Goal: Task Accomplishment & Management: Use online tool/utility

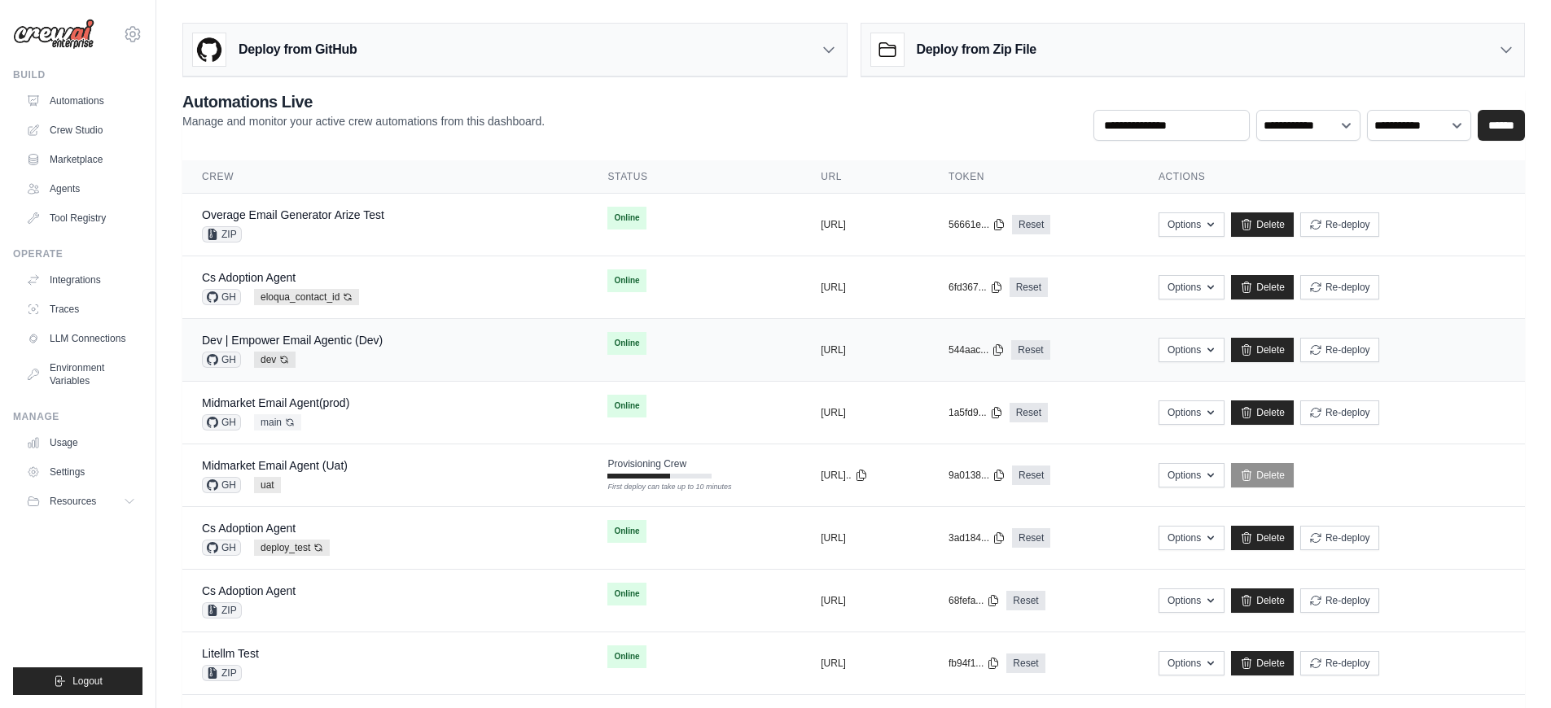
click at [411, 349] on div "Dev | Empower Email Agentic (Dev) GH dev Auto-deploy enabled" at bounding box center [385, 350] width 366 height 36
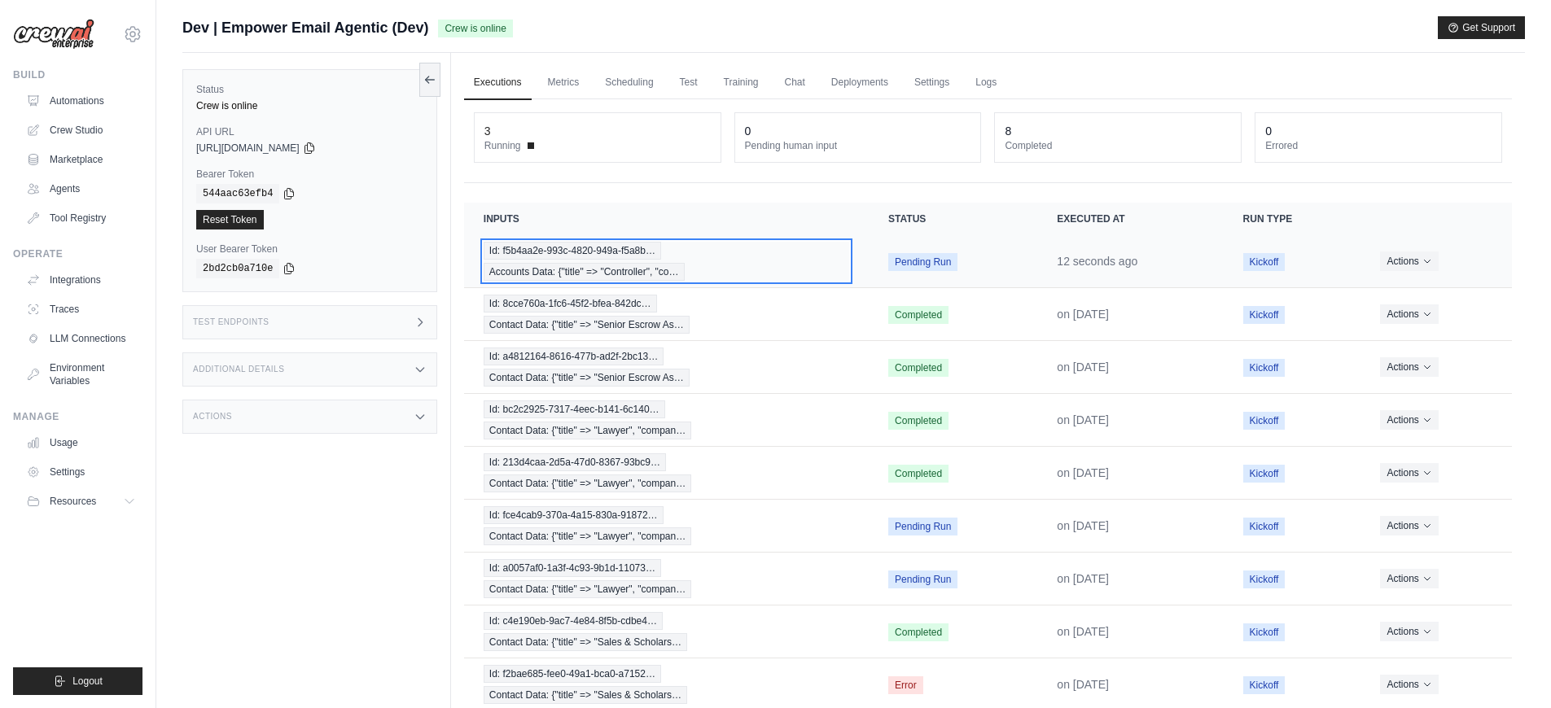
click at [740, 267] on div "Id: f5b4aa2e-993c-4820-949a-f5a8b… Accounts Data: {"title" => "Controller", "co…" at bounding box center [667, 261] width 366 height 39
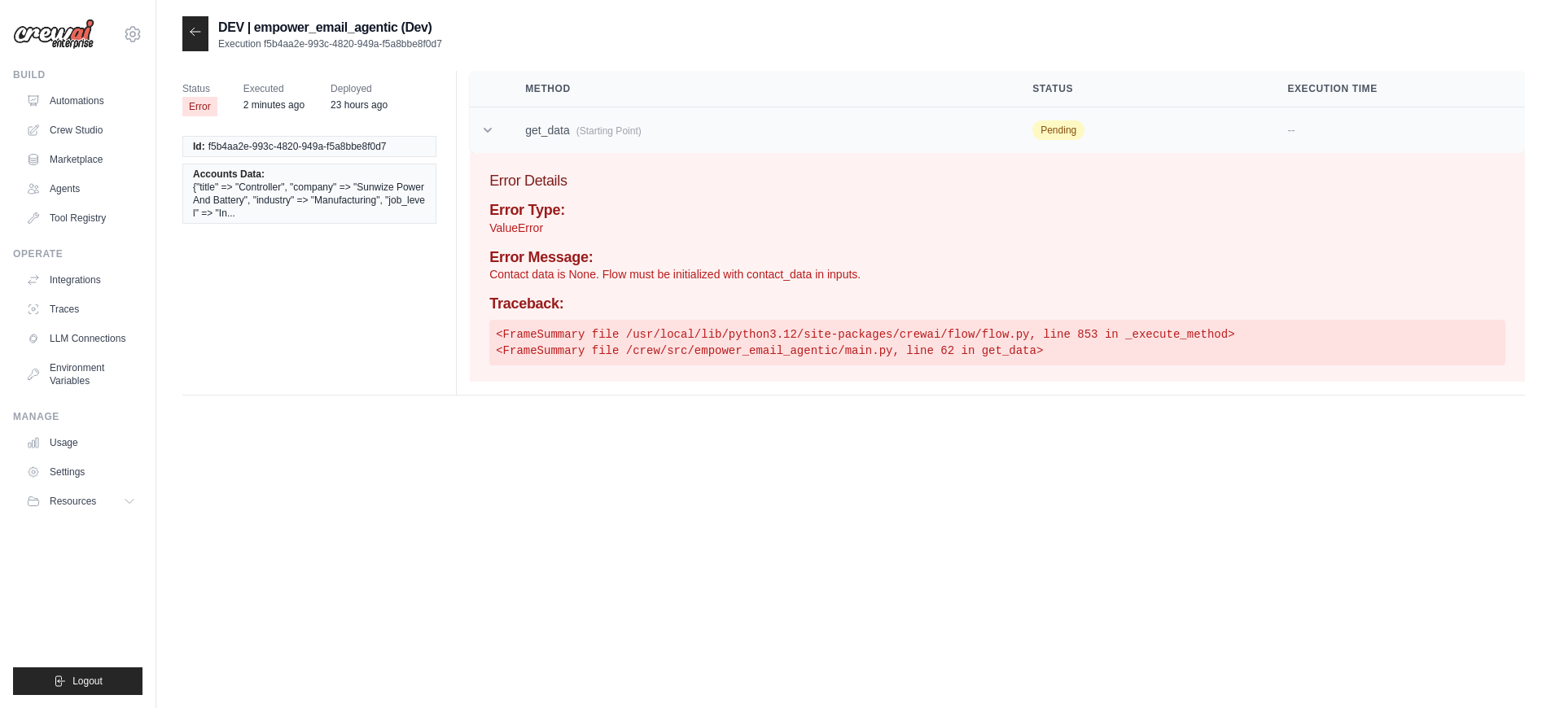
click at [532, 129] on td "get_data (Starting Point)" at bounding box center [759, 130] width 507 height 46
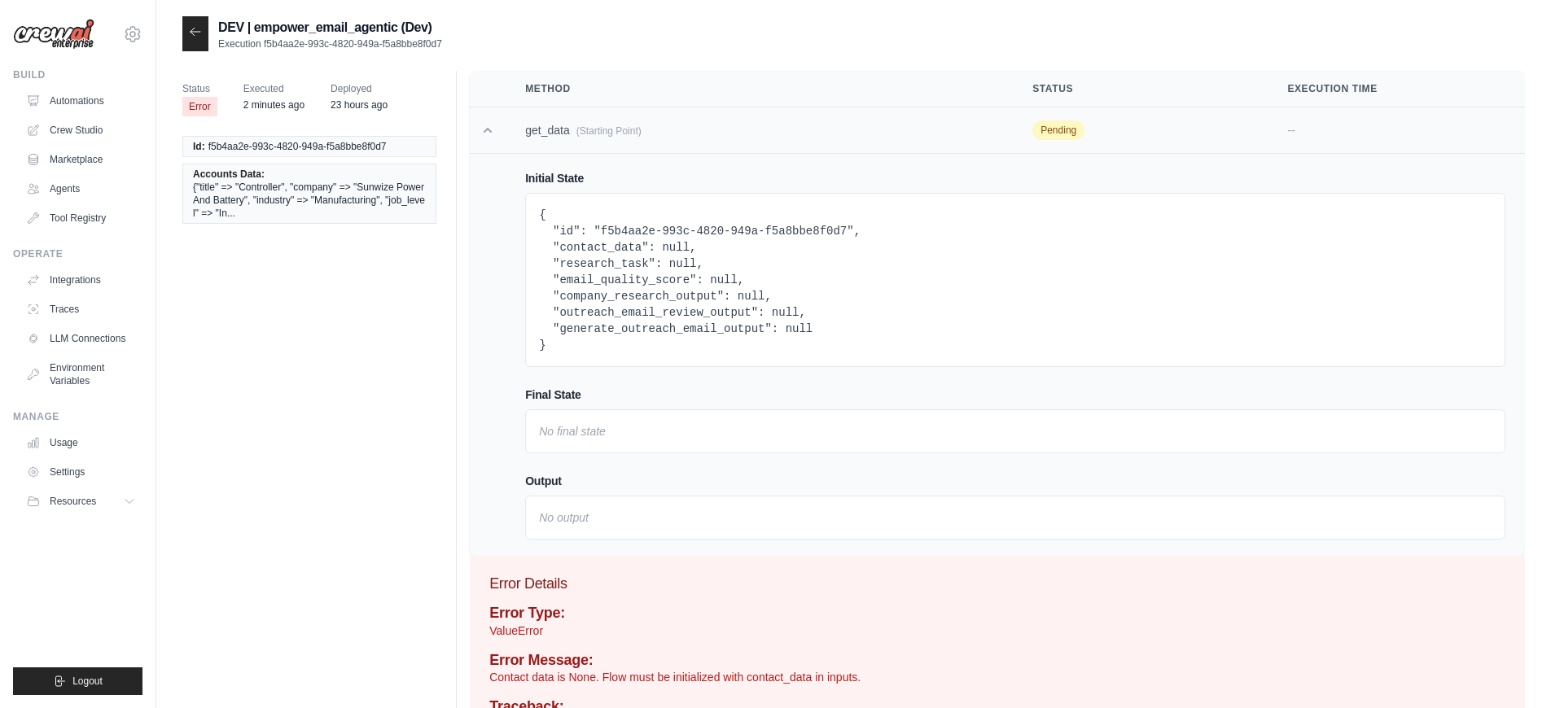
click at [532, 129] on td "get_data (Starting Point)" at bounding box center [759, 130] width 507 height 46
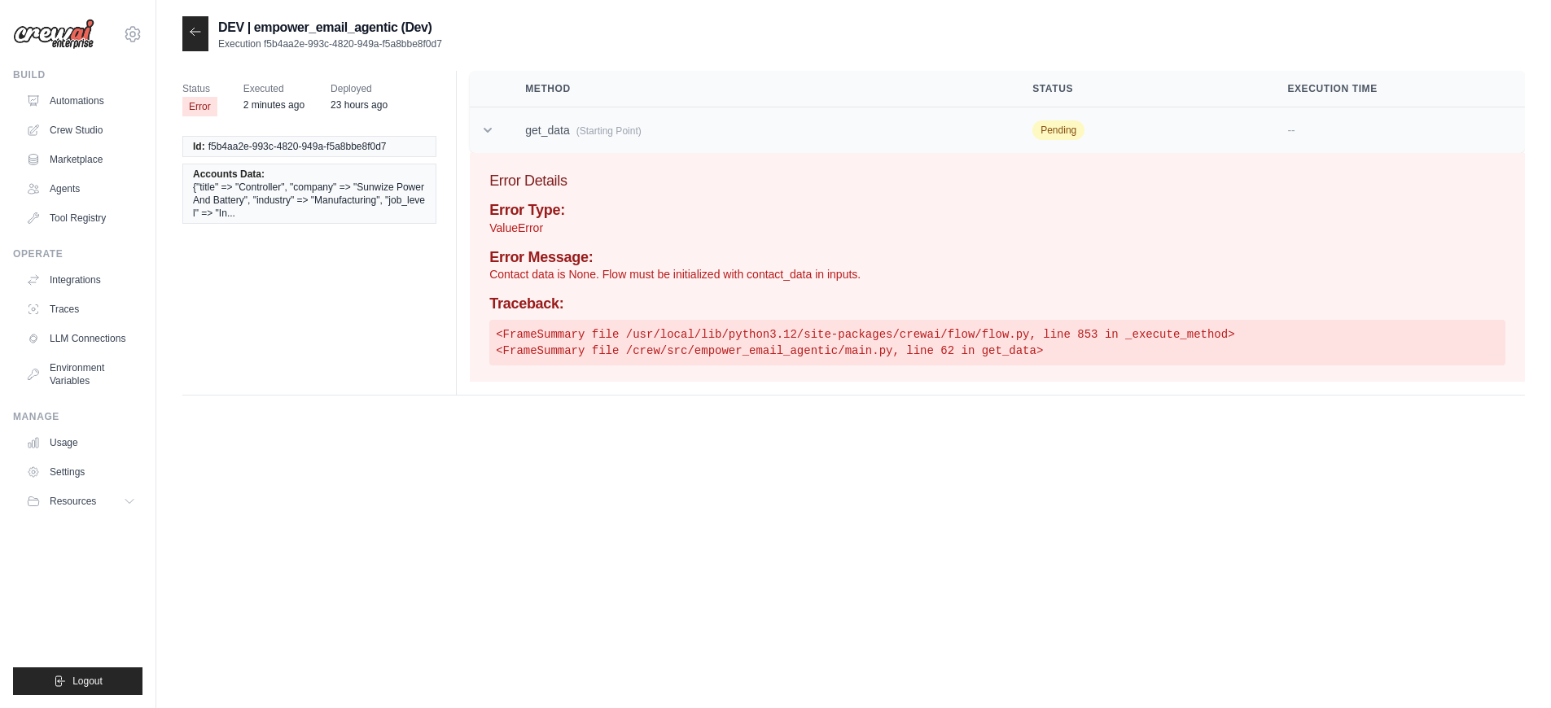
click at [532, 129] on td "get_data (Starting Point)" at bounding box center [759, 130] width 507 height 46
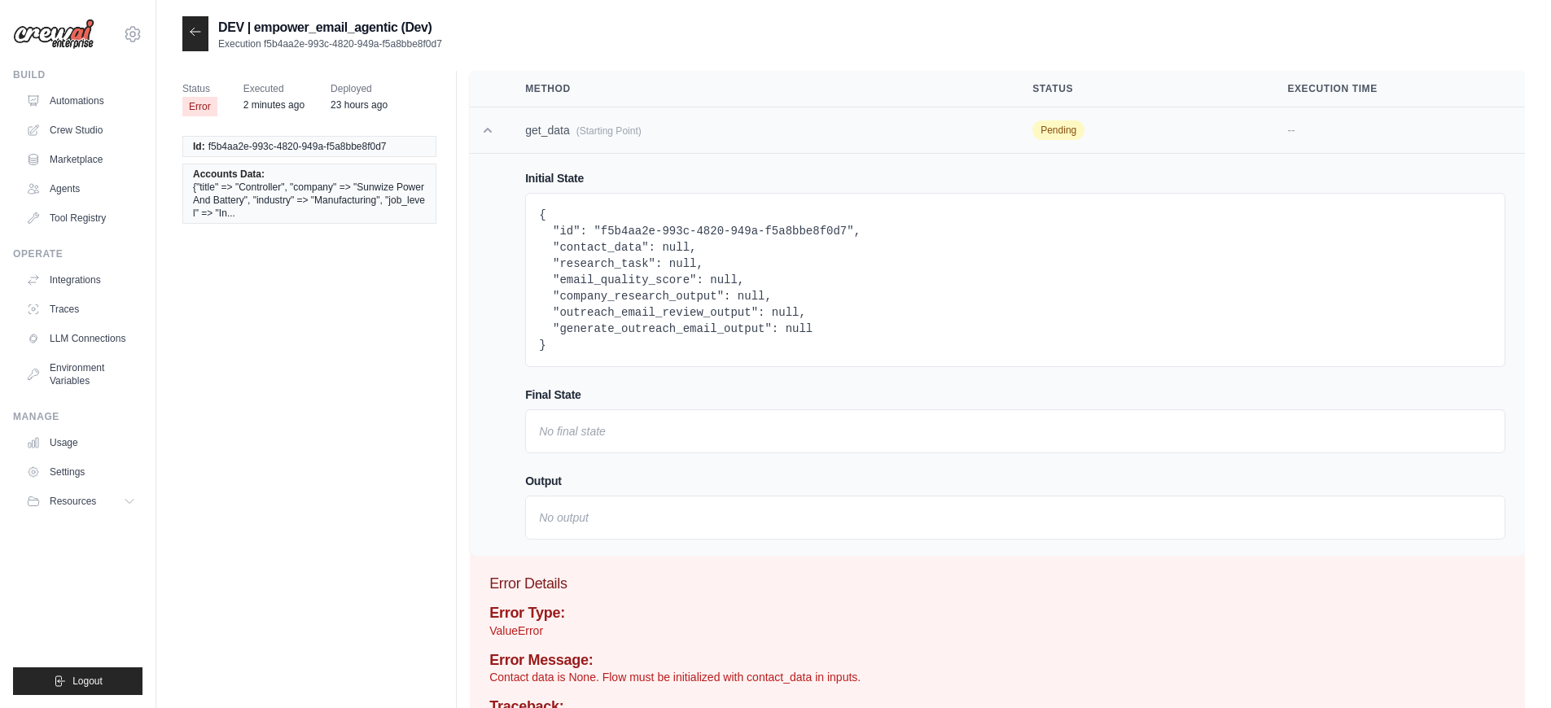
click at [490, 134] on icon at bounding box center [488, 130] width 16 height 16
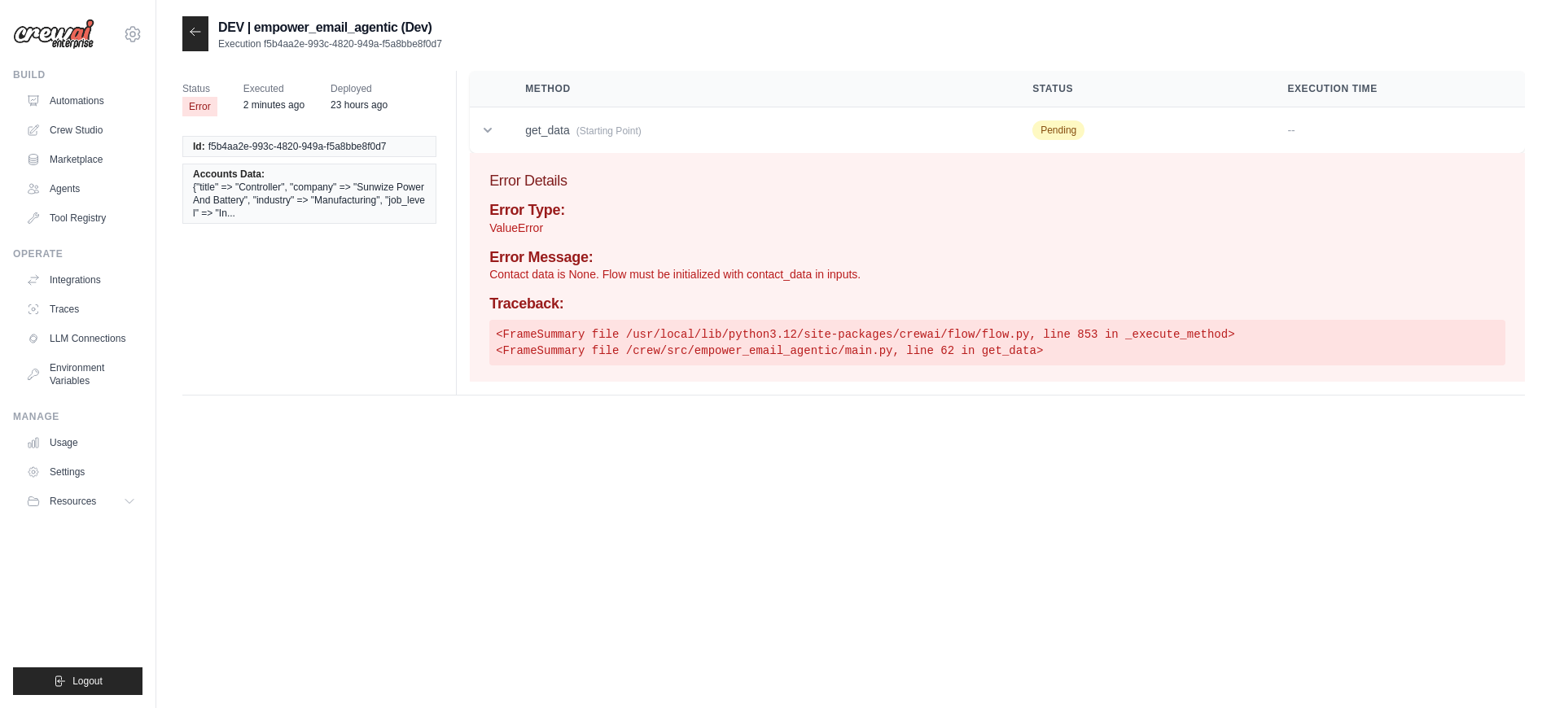
click at [195, 35] on icon at bounding box center [195, 31] width 13 height 13
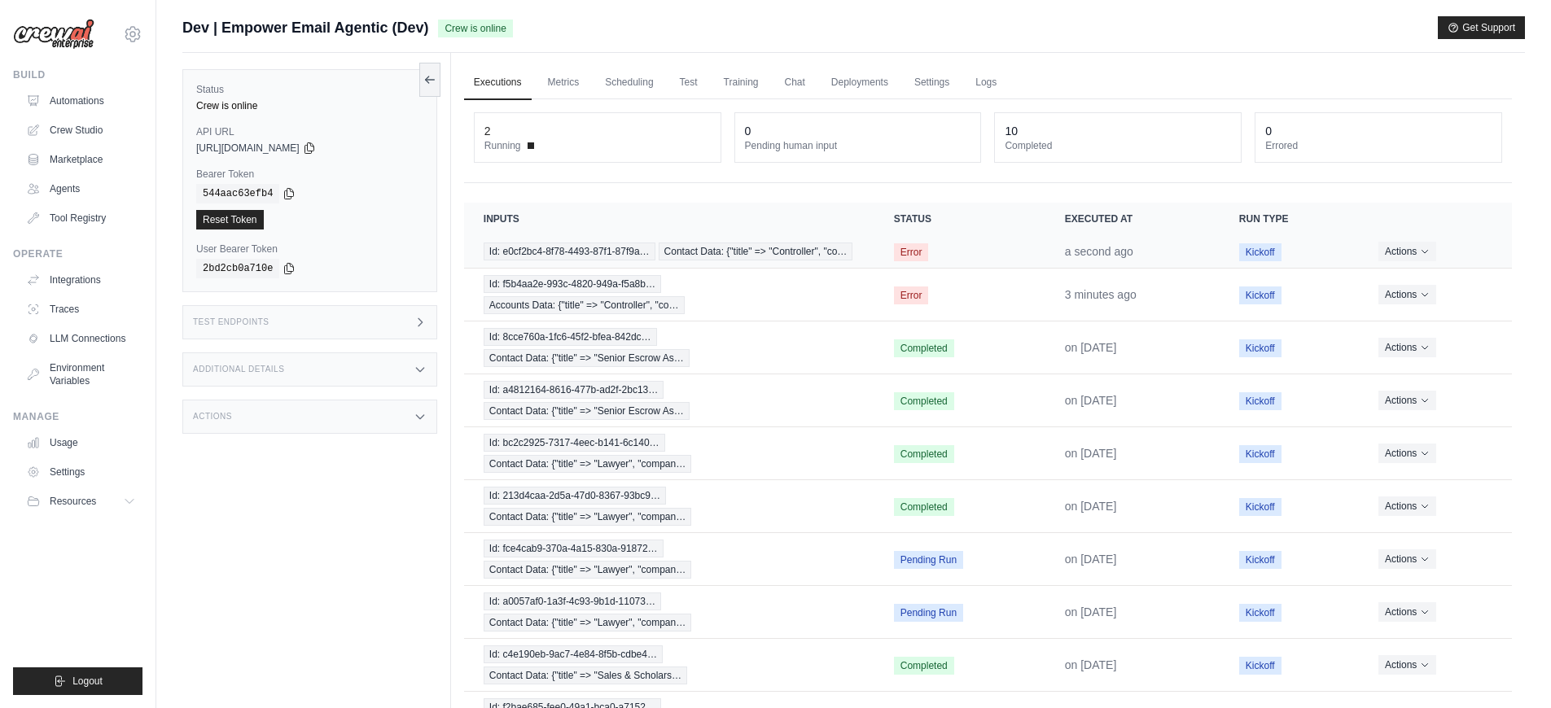
click at [1033, 253] on td "Error" at bounding box center [960, 251] width 171 height 33
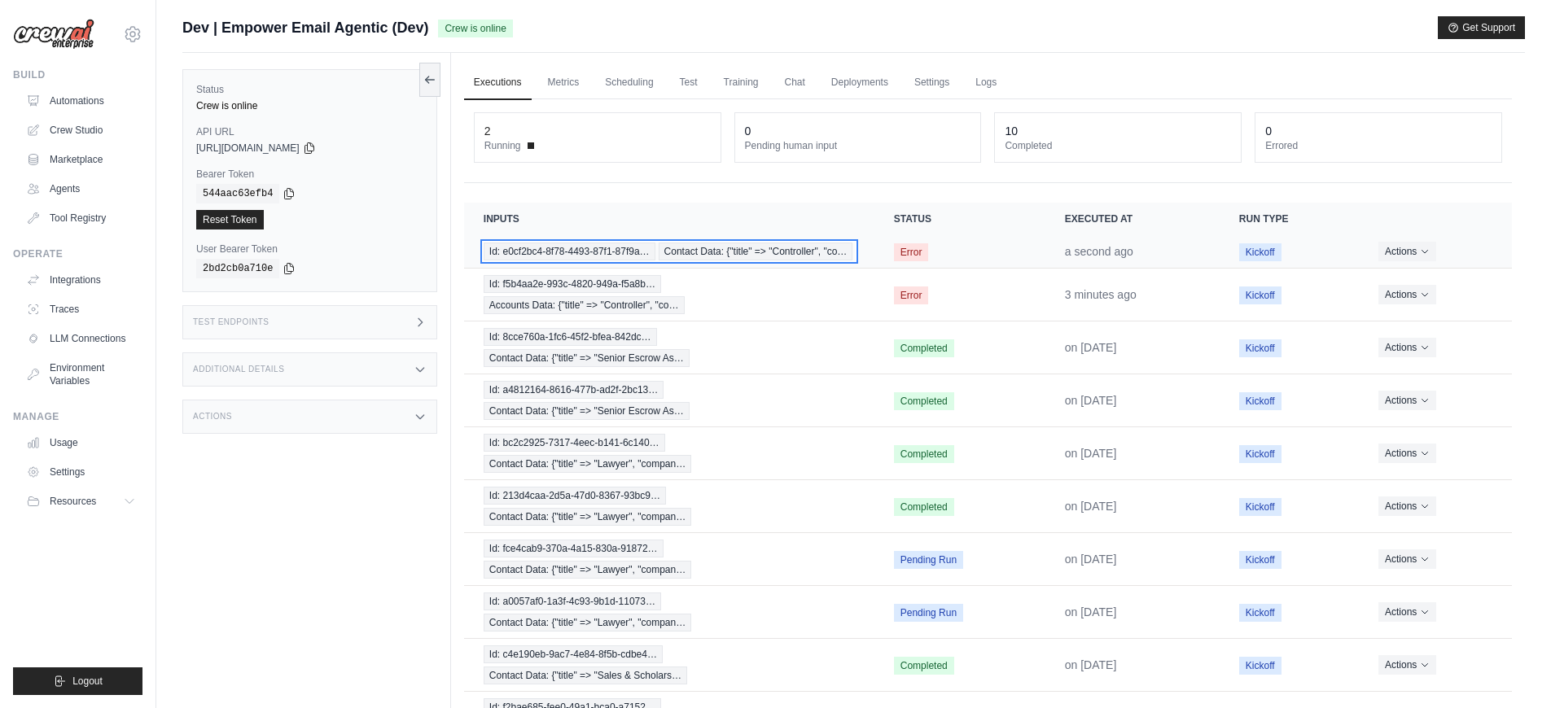
click at [594, 245] on span "Id: e0cf2bc4-8f78-4493-87f1-87f9a…" at bounding box center [570, 252] width 172 height 18
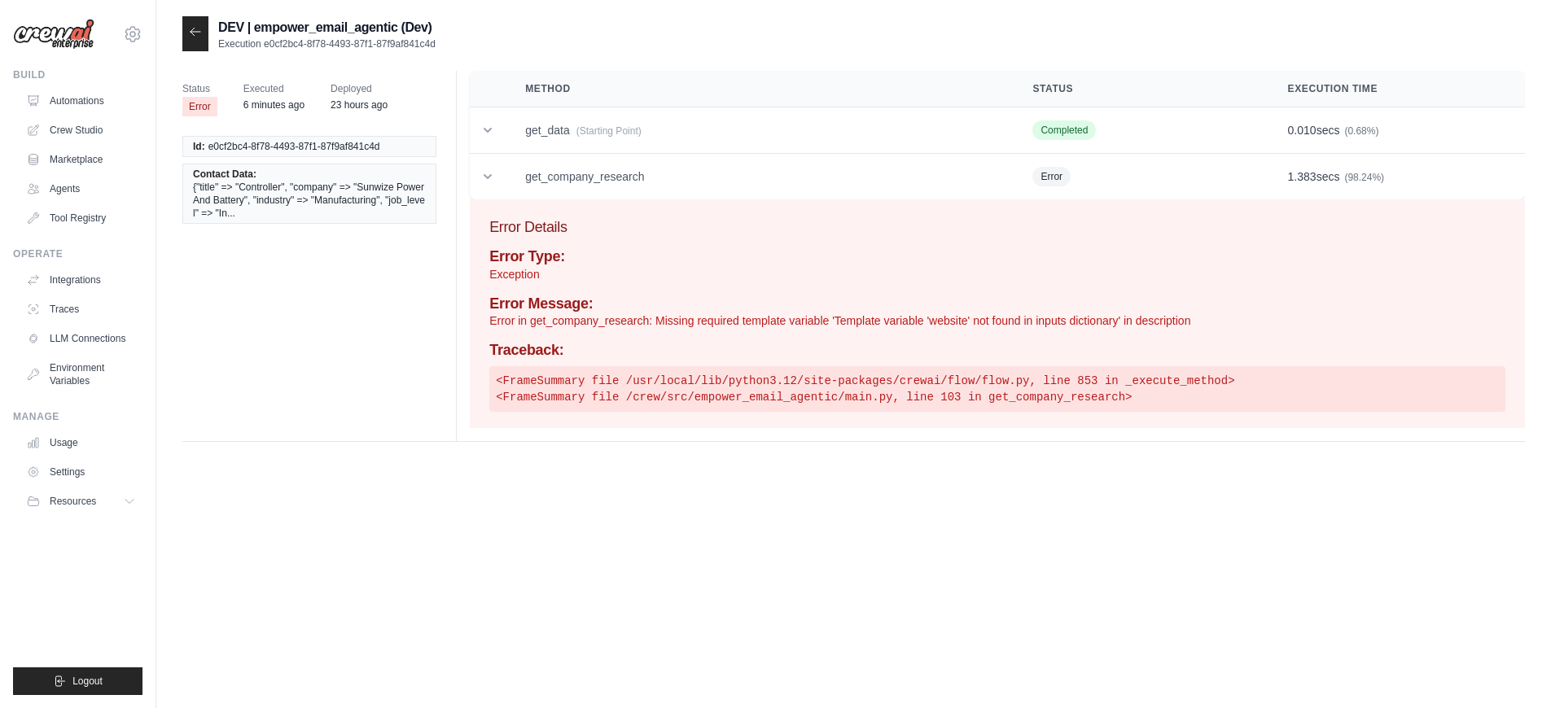
click at [187, 38] on div at bounding box center [195, 33] width 26 height 35
click at [190, 37] on icon at bounding box center [195, 31] width 13 height 13
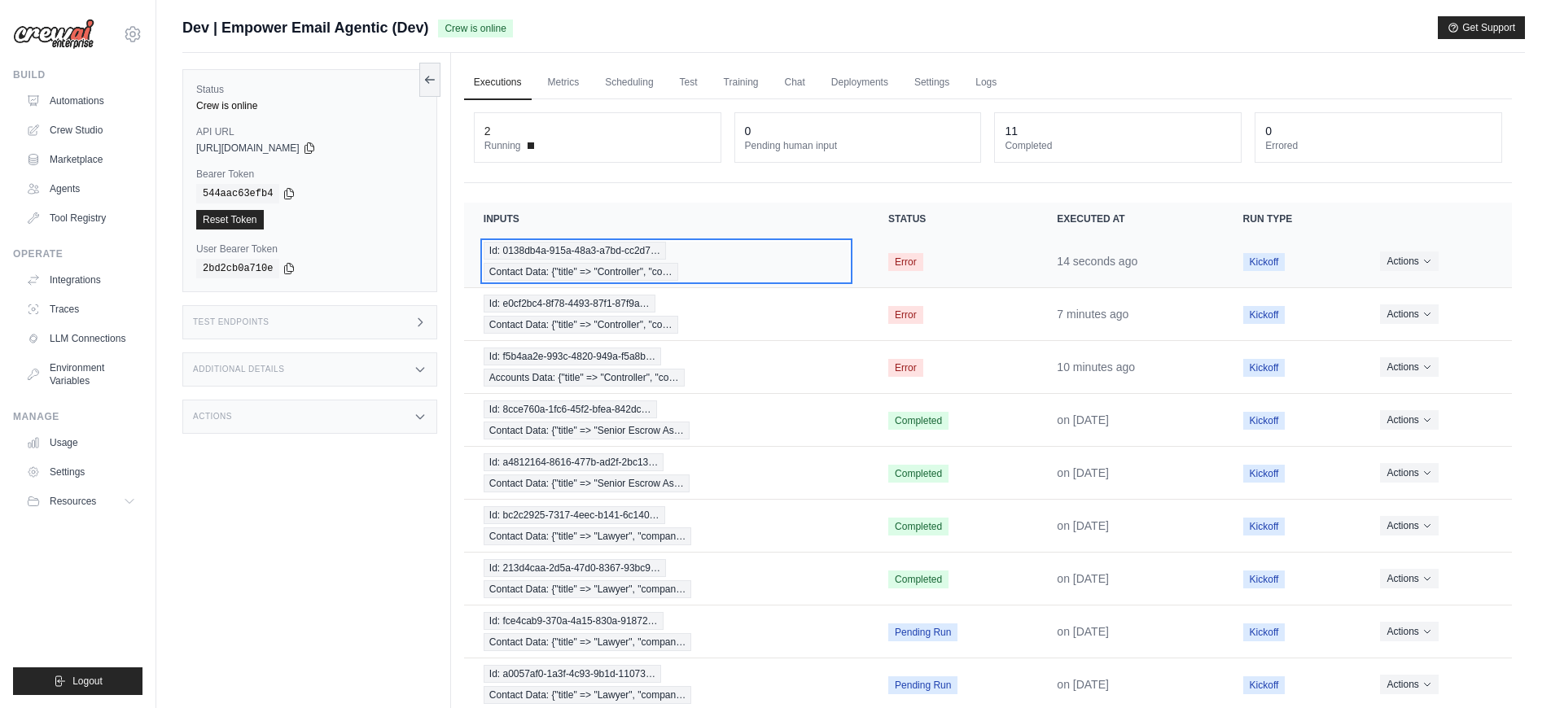
click at [784, 266] on div "Id: 0138db4a-915a-48a3-a7bd-cc2d7… Contact Data: {"title" => "Controller", "co…" at bounding box center [667, 261] width 366 height 39
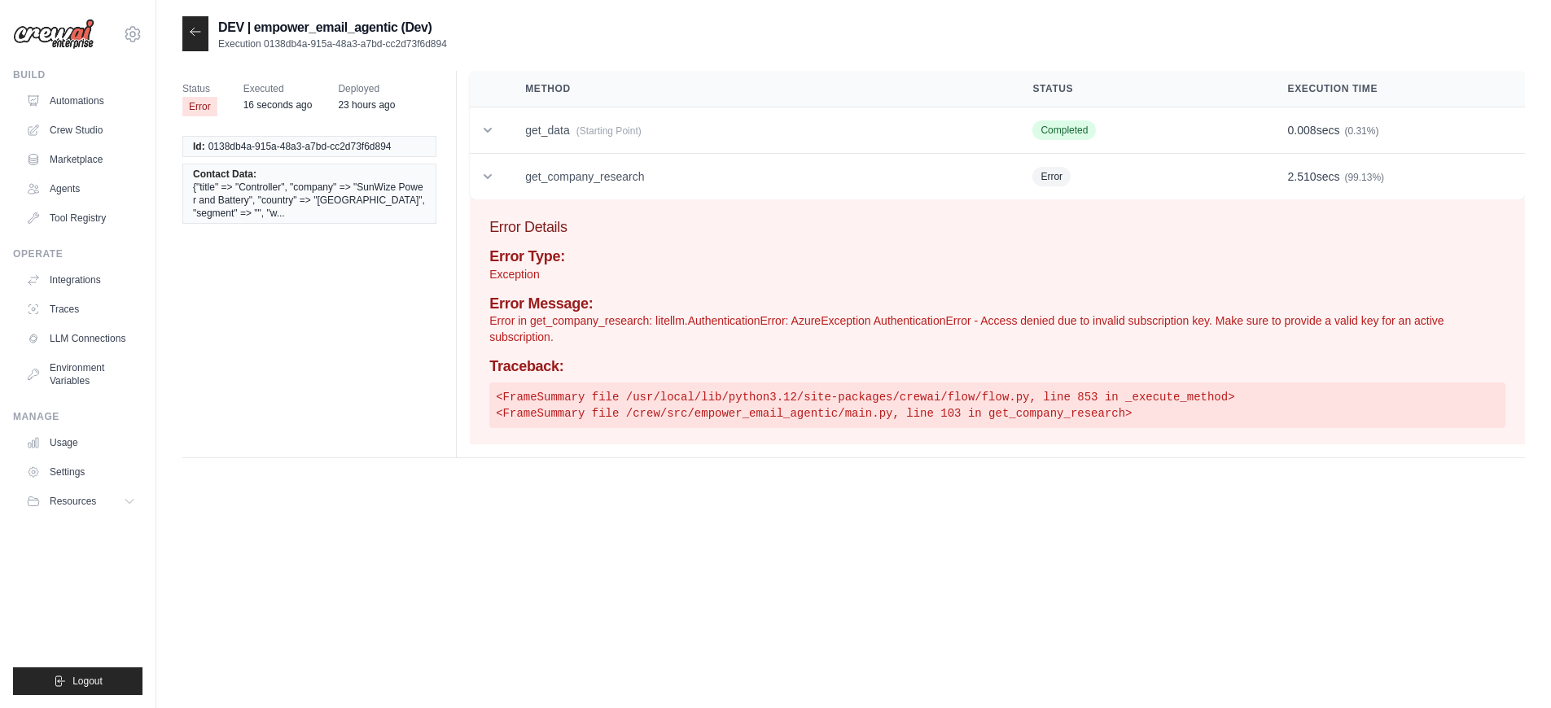
click at [203, 36] on div at bounding box center [195, 33] width 26 height 35
click at [198, 32] on icon at bounding box center [195, 31] width 13 height 13
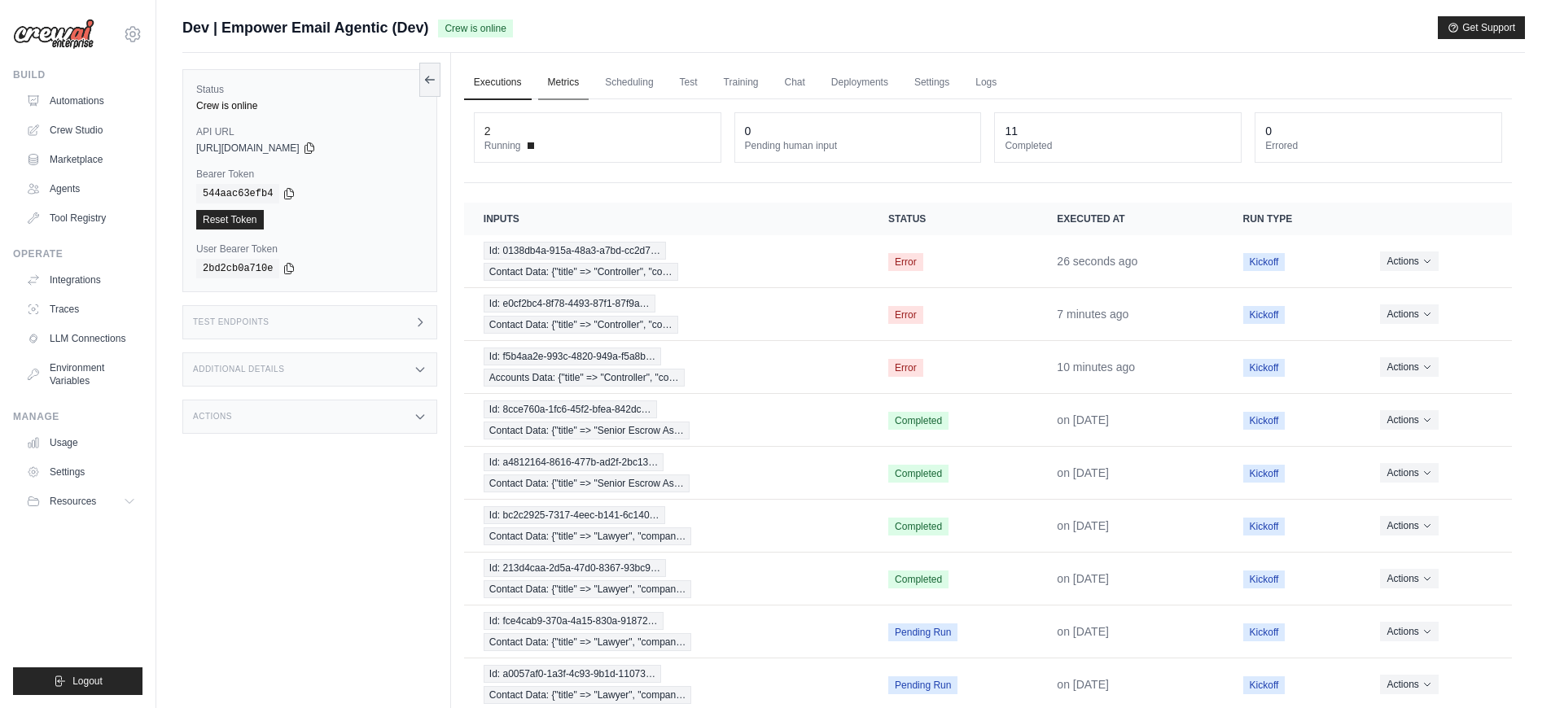
click at [574, 86] on link "Metrics" at bounding box center [563, 83] width 51 height 34
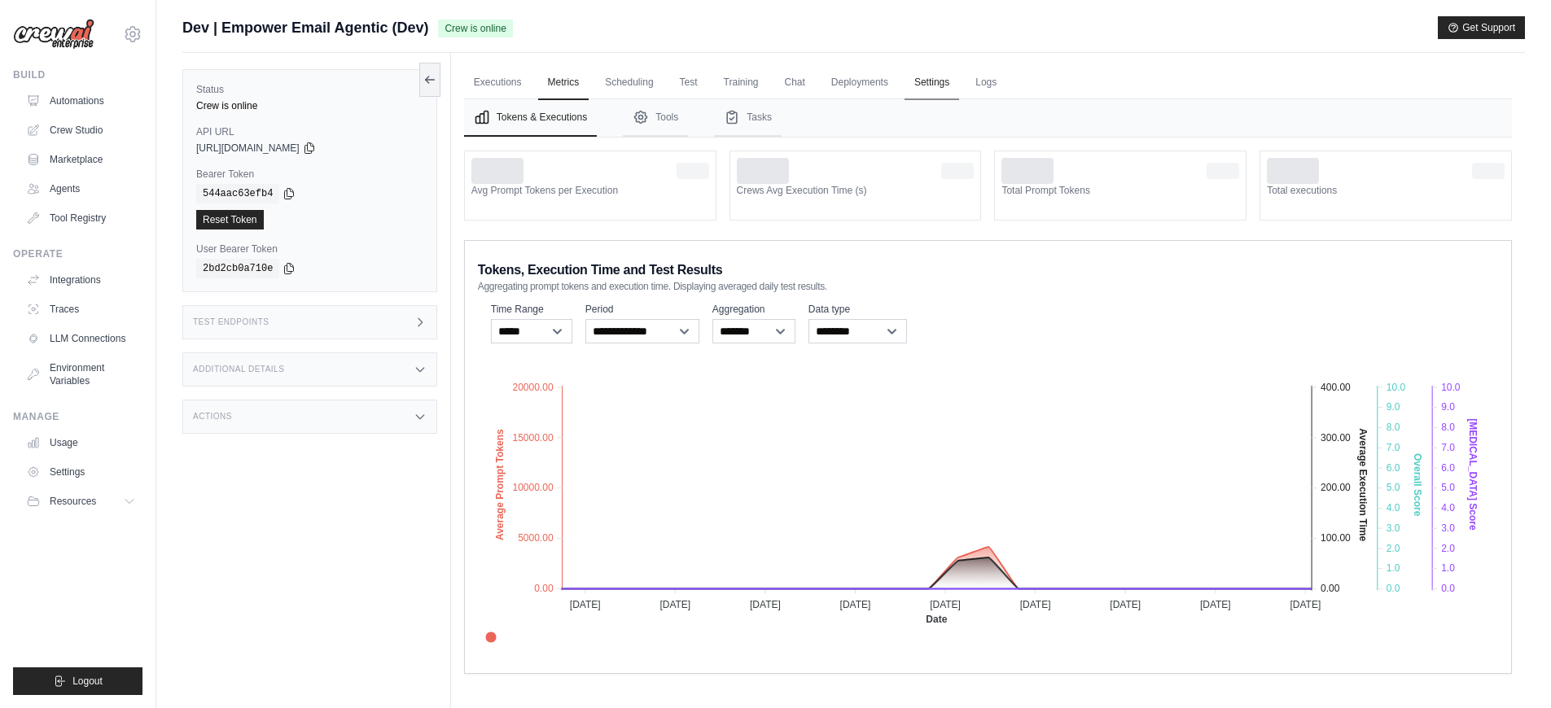
click at [917, 83] on link "Settings" at bounding box center [932, 83] width 55 height 34
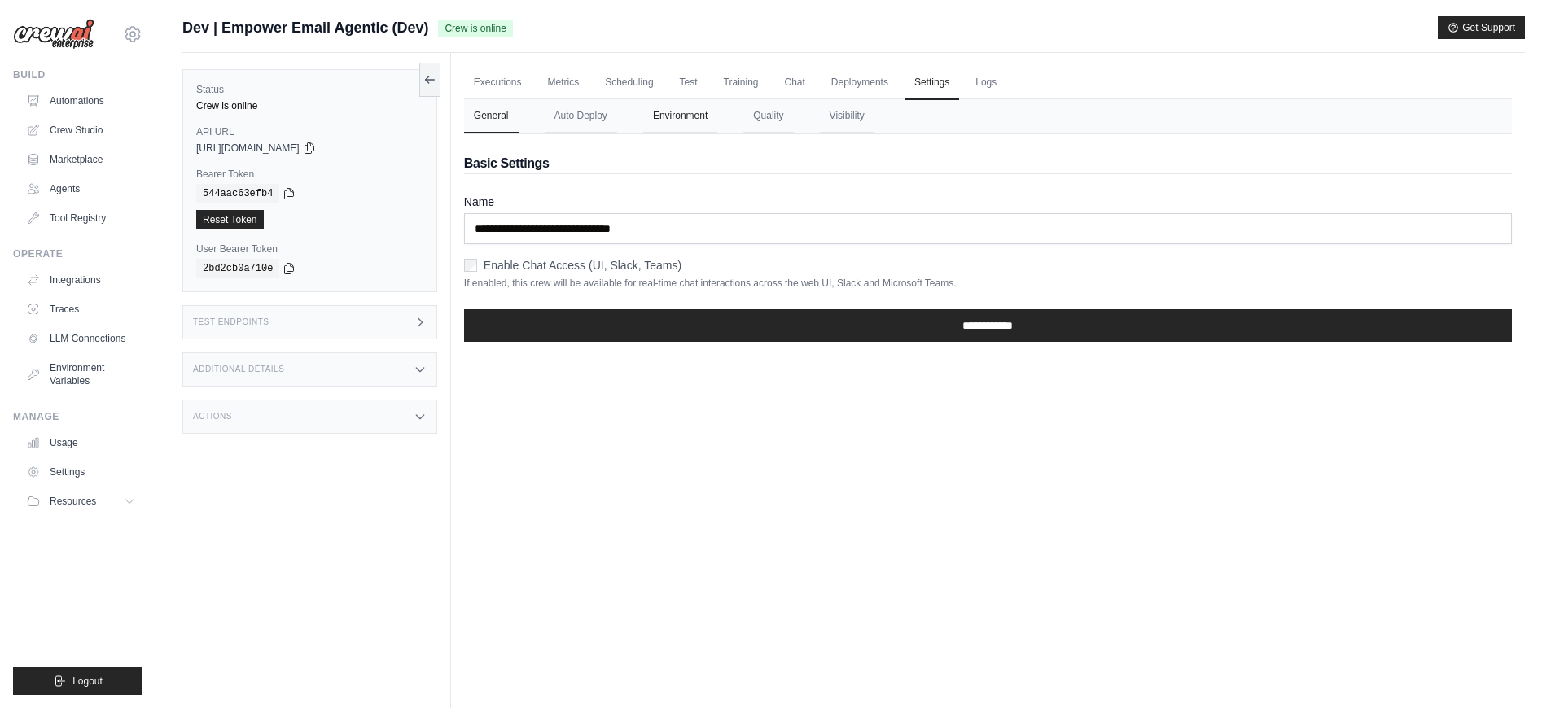
click at [708, 115] on button "Environment" at bounding box center [680, 116] width 74 height 34
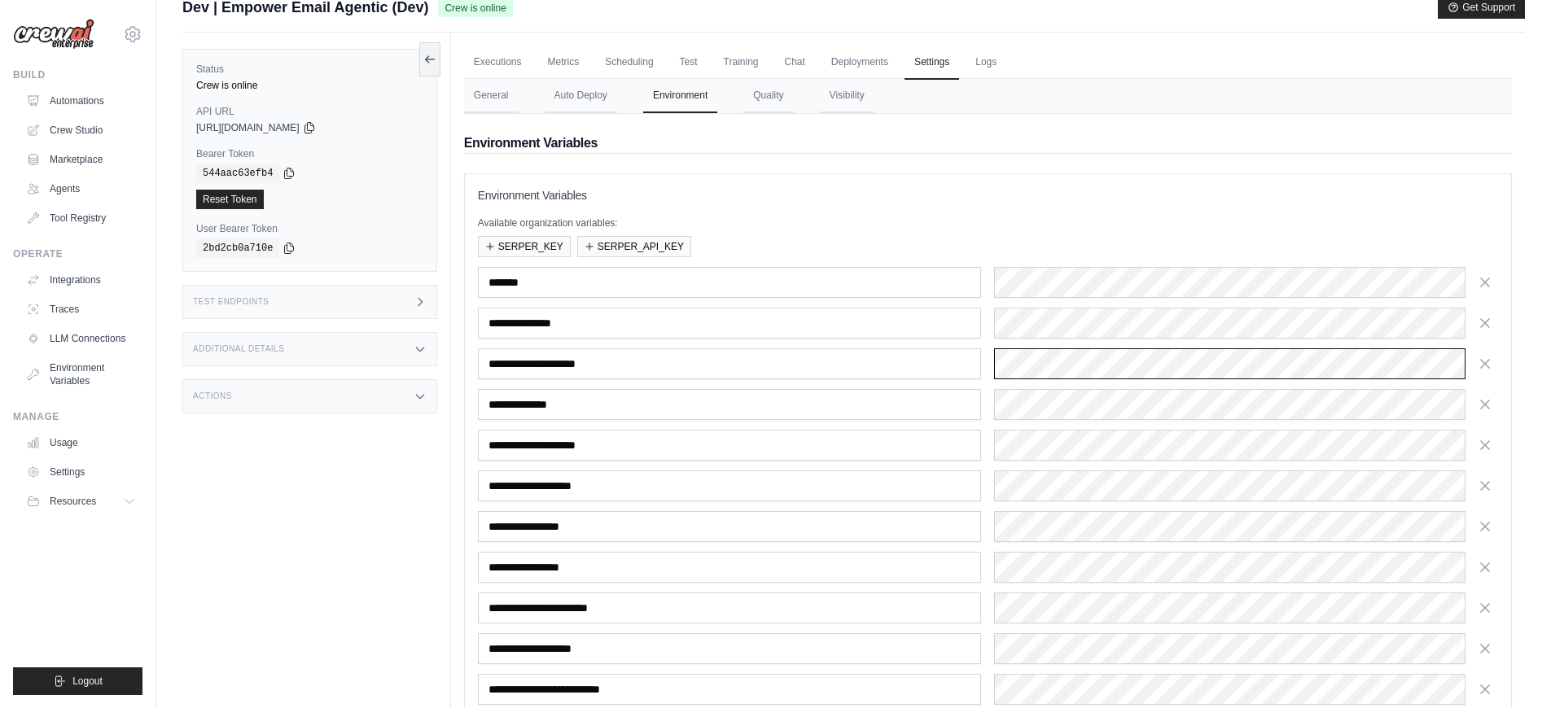
scroll to position [278, 0]
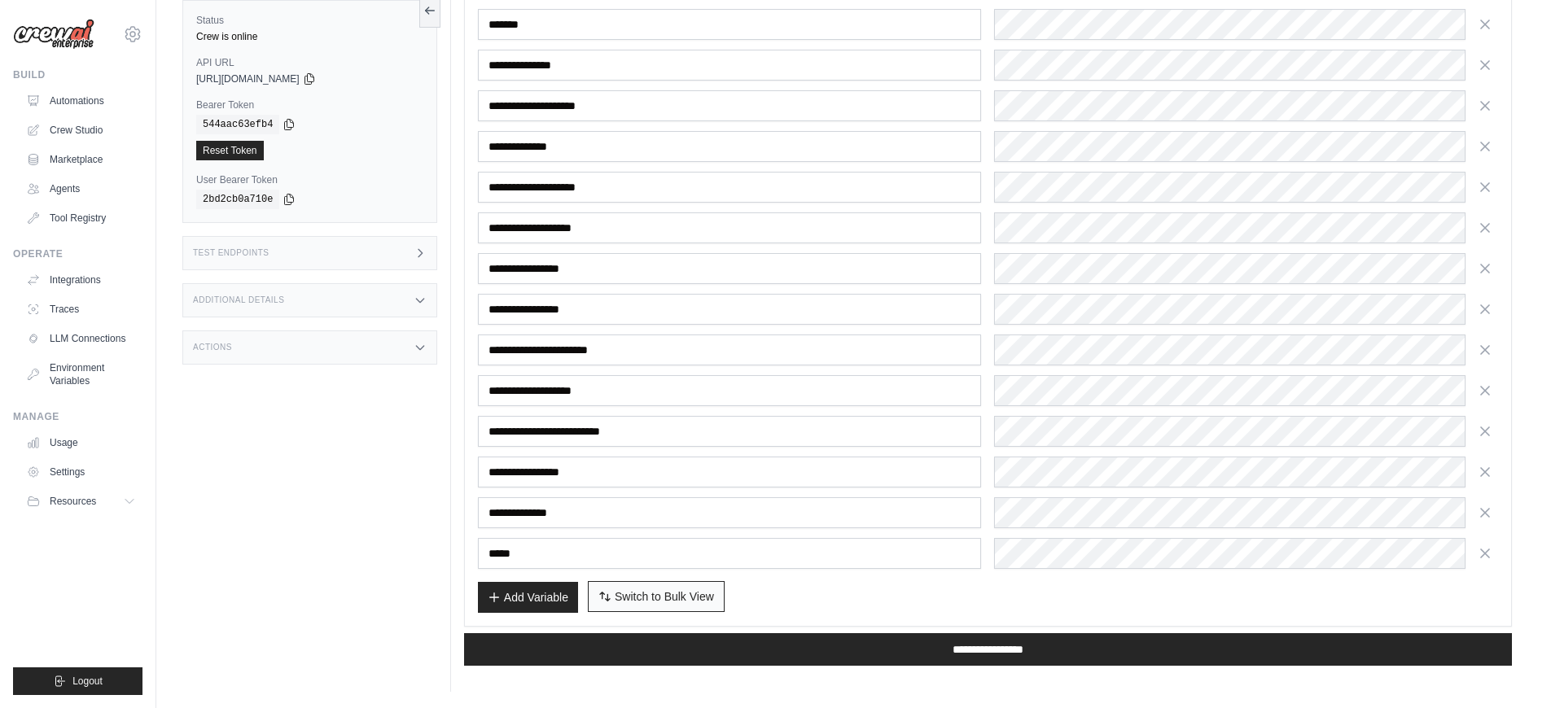
click at [679, 603] on span "Switch to Bulk View" at bounding box center [664, 597] width 99 height 16
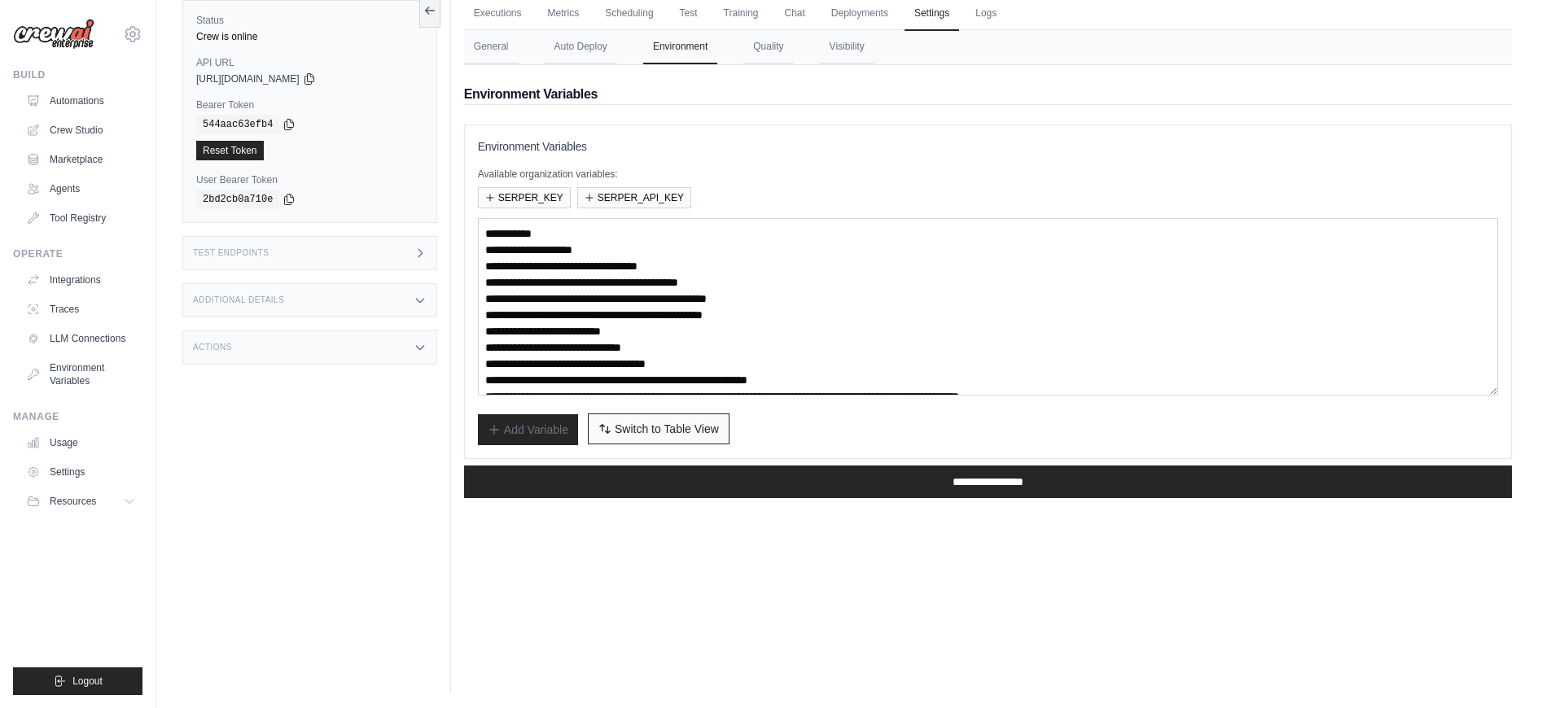
scroll to position [0, 0]
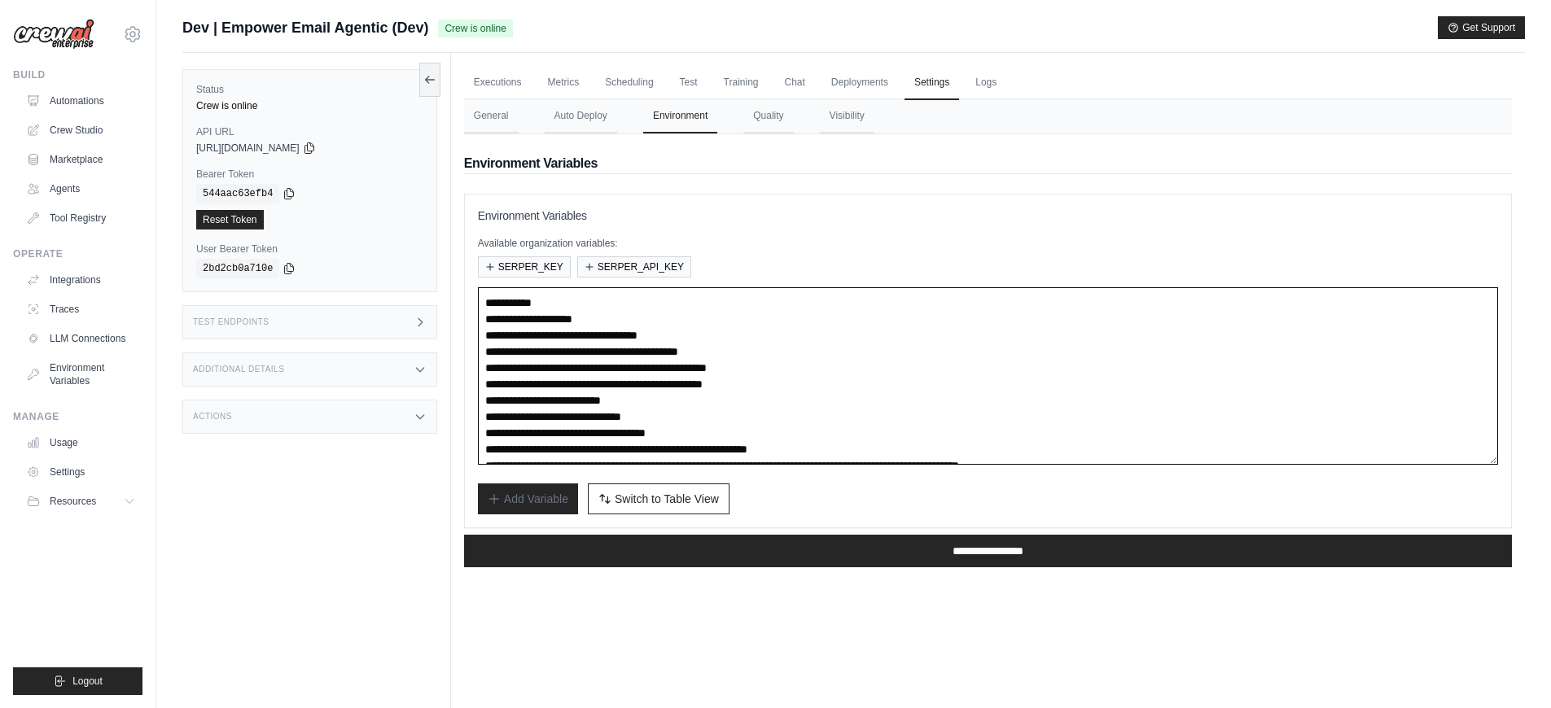
click at [752, 391] on textarea "**********" at bounding box center [988, 376] width 1020 height 178
click at [754, 387] on textarea "**********" at bounding box center [988, 376] width 1020 height 178
paste textarea
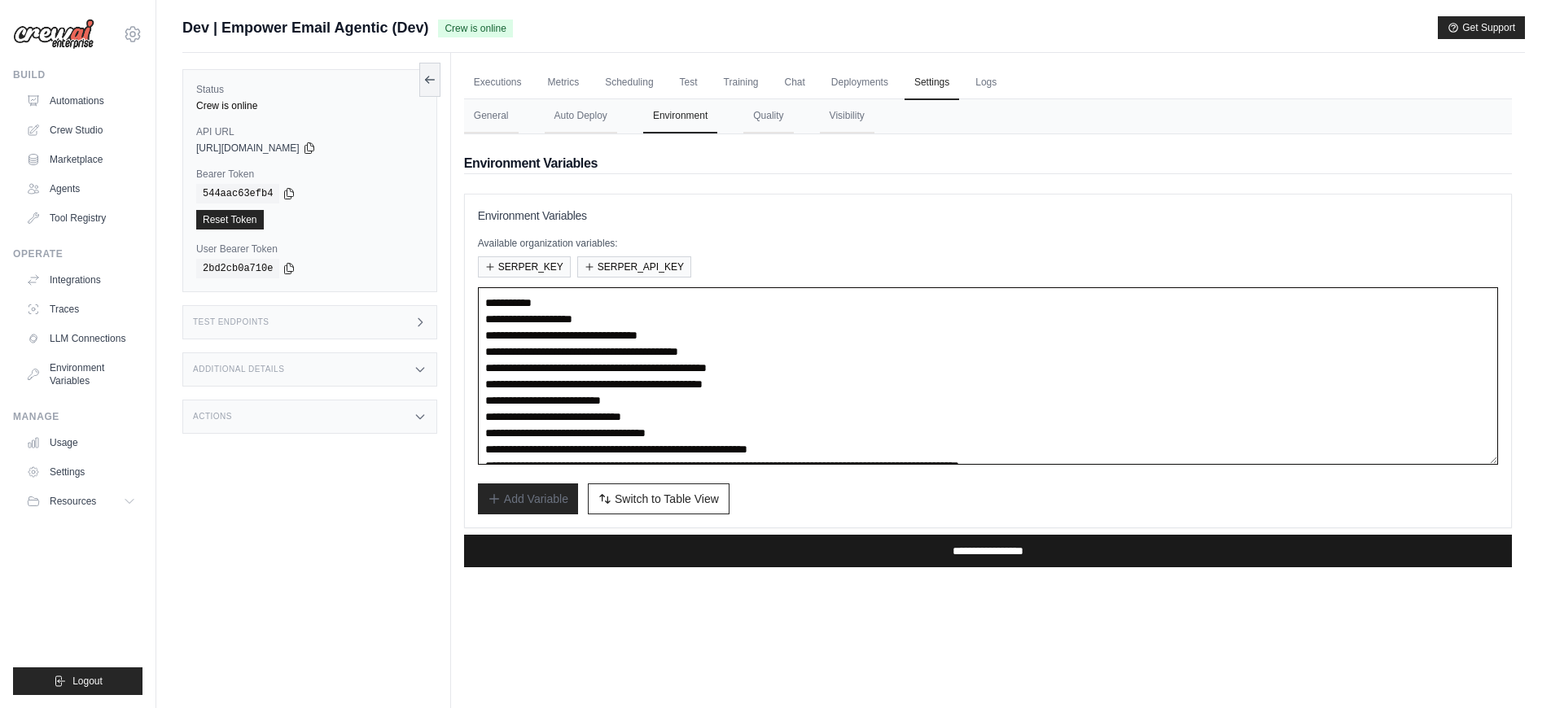
type textarea "**********"
click at [882, 549] on input "**********" at bounding box center [988, 551] width 1048 height 33
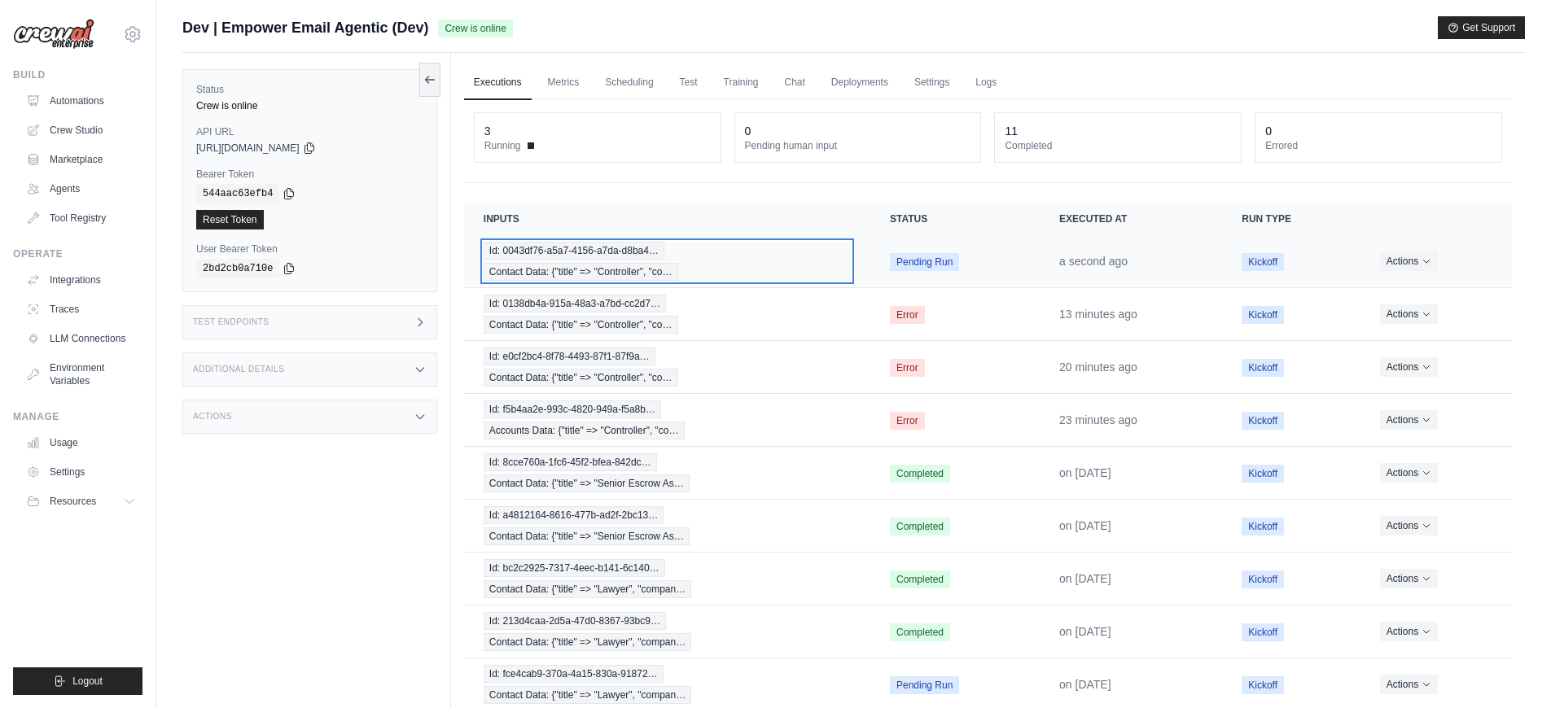
click at [708, 262] on div "Id: 0043df76-a5a7-4156-a7da-d8ba4… Contact Data: {"title" => "Controller", "co…" at bounding box center [667, 261] width 367 height 39
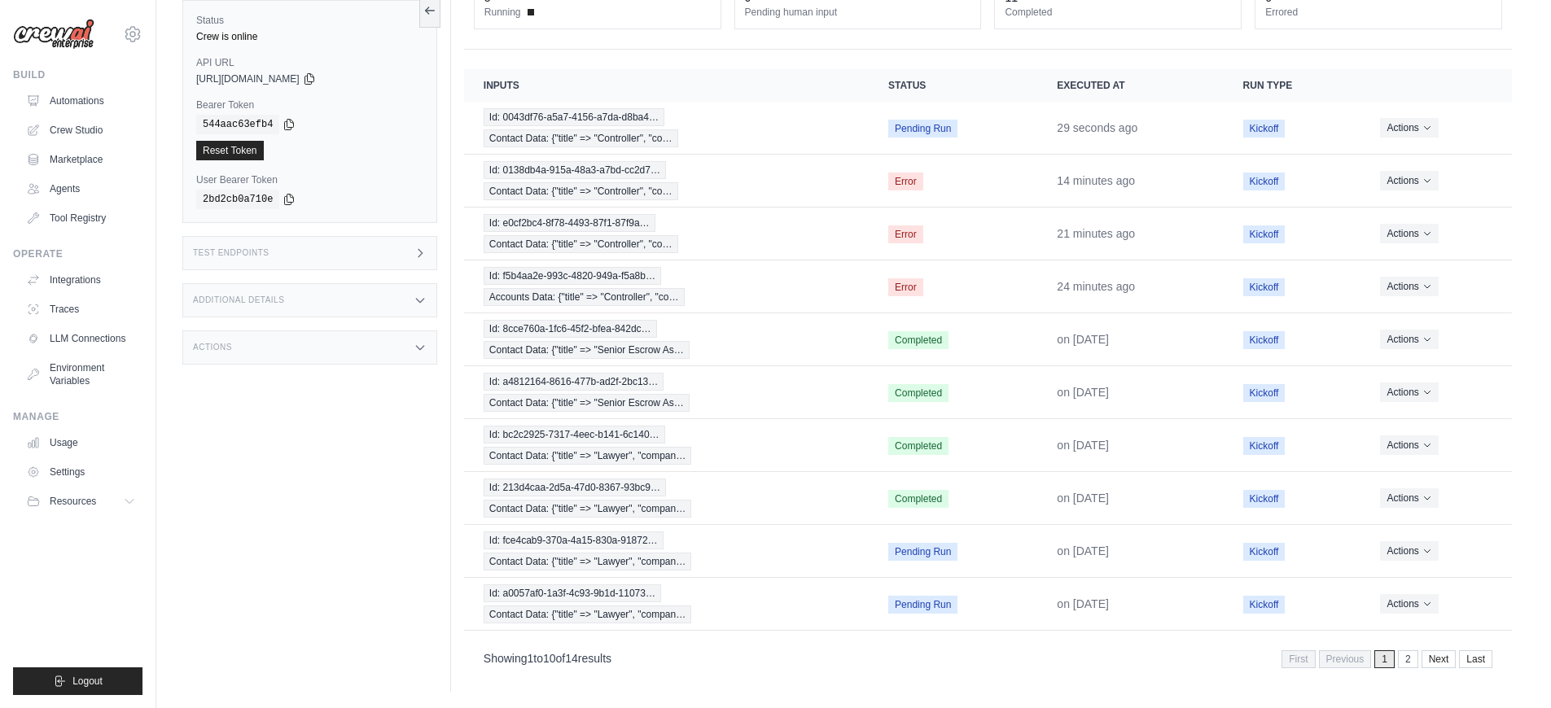
scroll to position [113, 0]
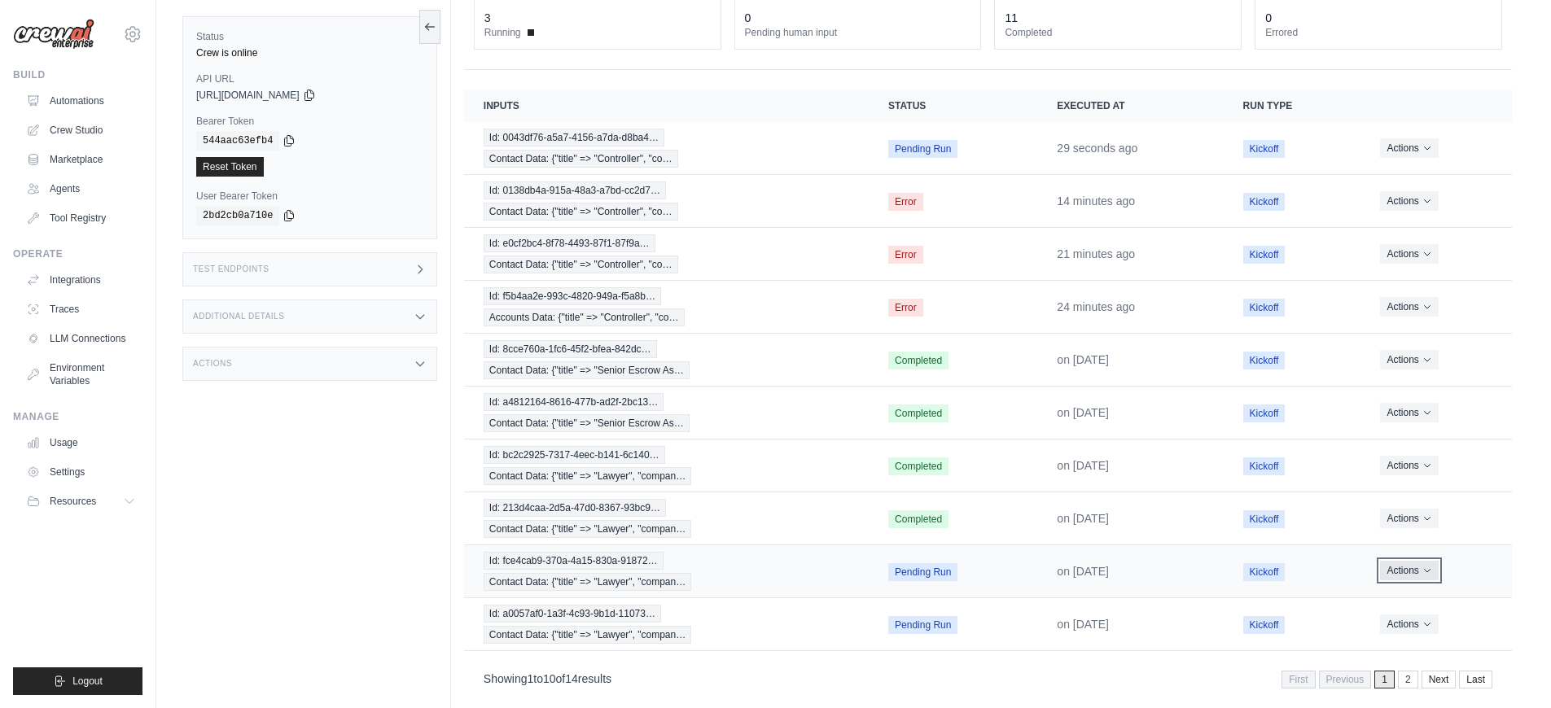
click at [1405, 566] on button "Actions" at bounding box center [1409, 571] width 58 height 20
click at [1419, 628] on button "Delete" at bounding box center [1440, 626] width 104 height 26
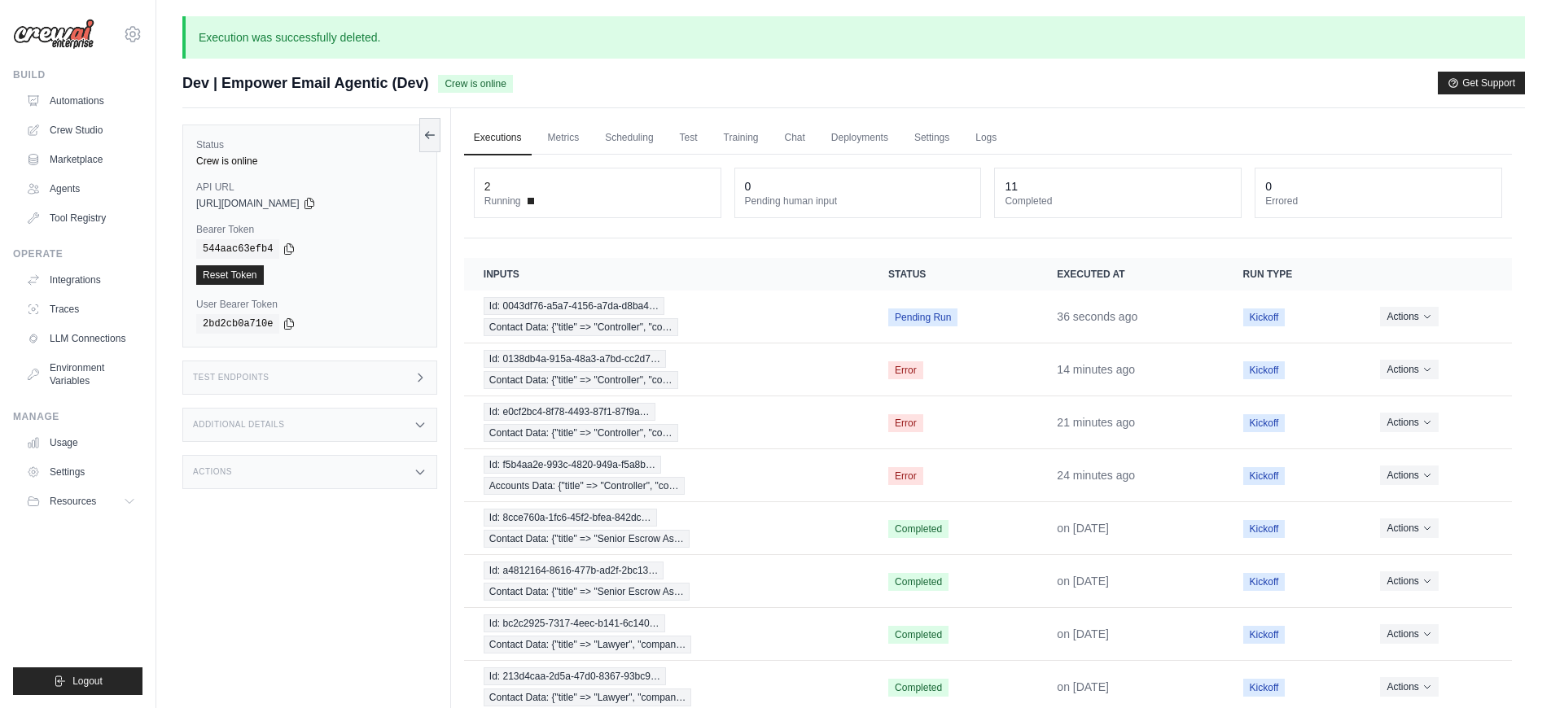
scroll to position [189, 0]
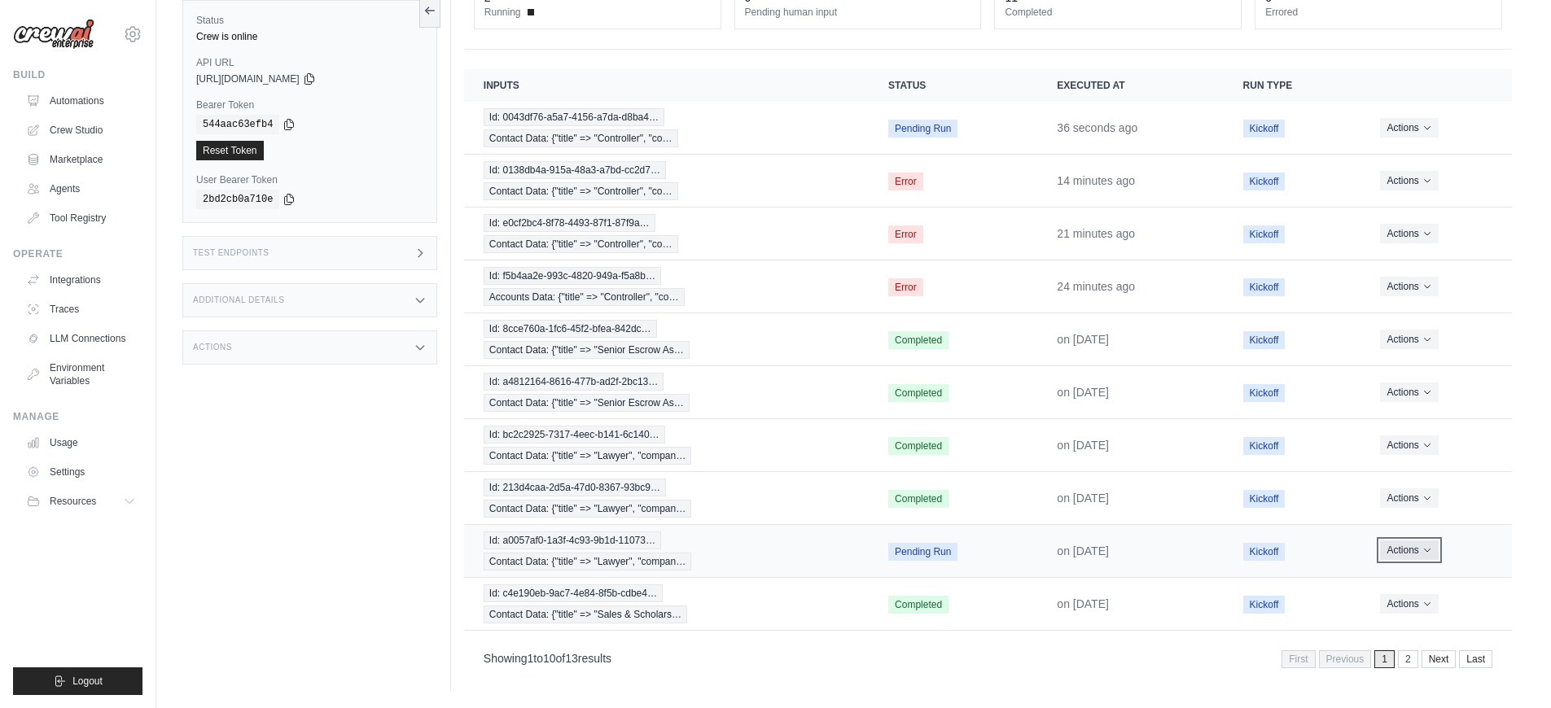
click at [1423, 550] on icon "Actions for execution" at bounding box center [1428, 551] width 10 height 10
click at [1413, 601] on button "Delete" at bounding box center [1440, 606] width 104 height 26
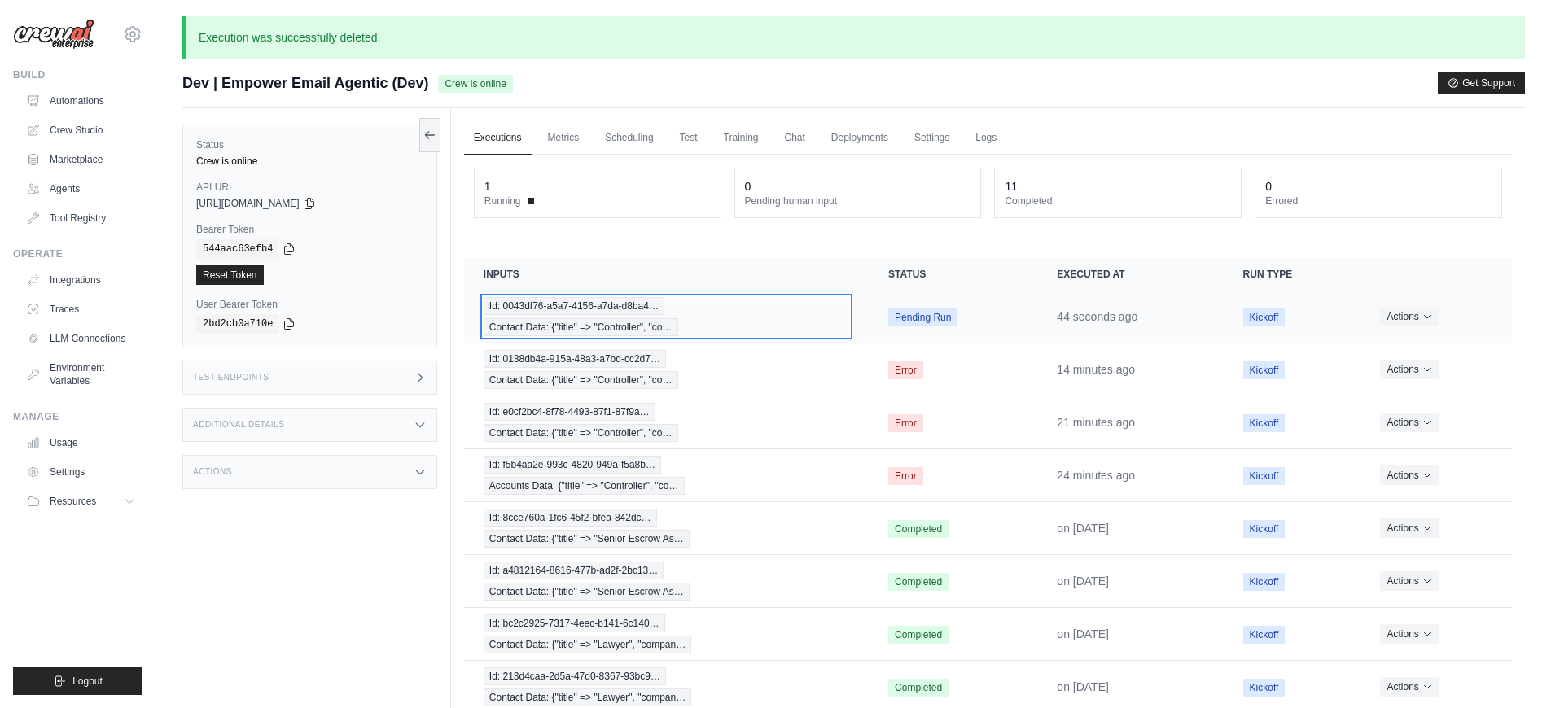
click at [715, 310] on div "Id: 0043df76-a5a7-4156-a7da-d8ba4… Contact Data: {"title" => "Controller", "co…" at bounding box center [667, 316] width 366 height 39
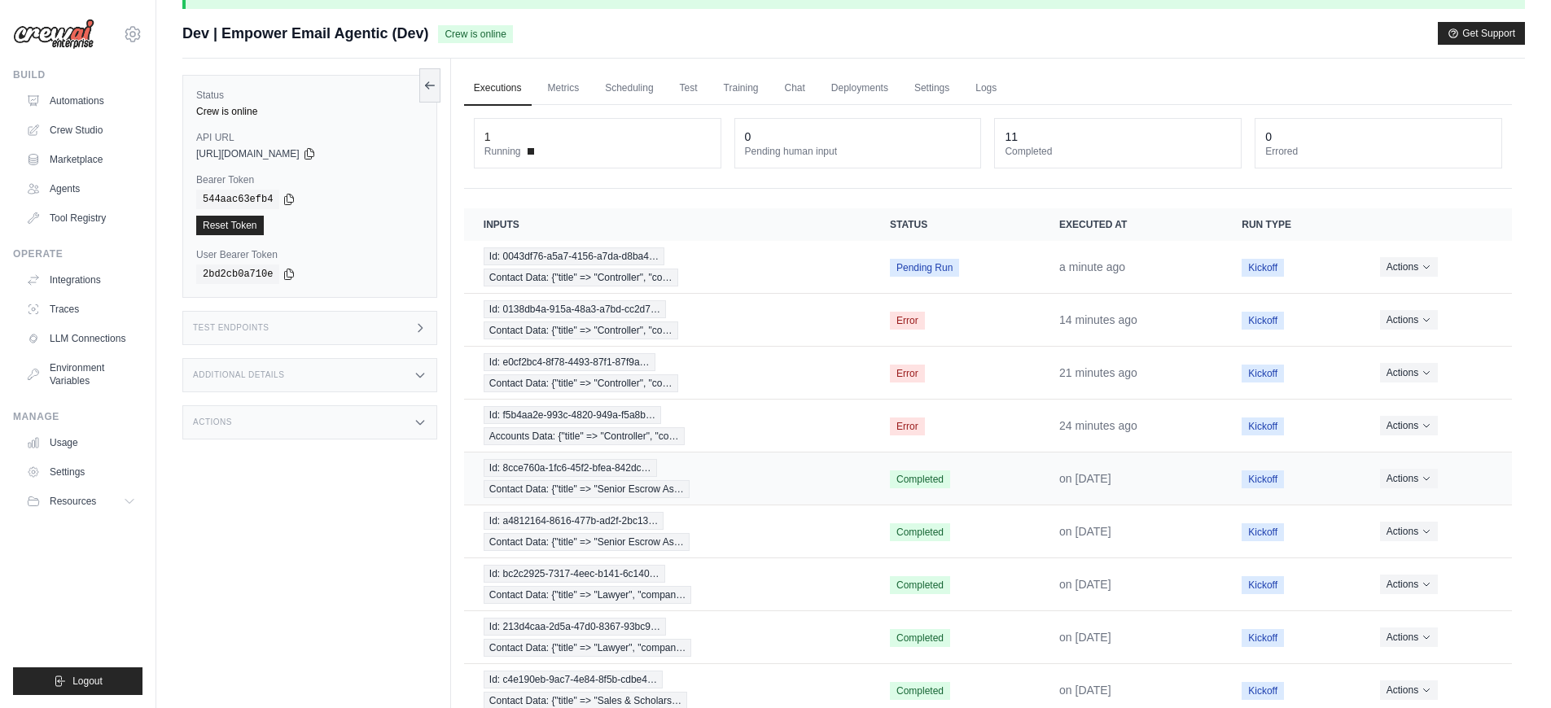
scroll to position [4, 0]
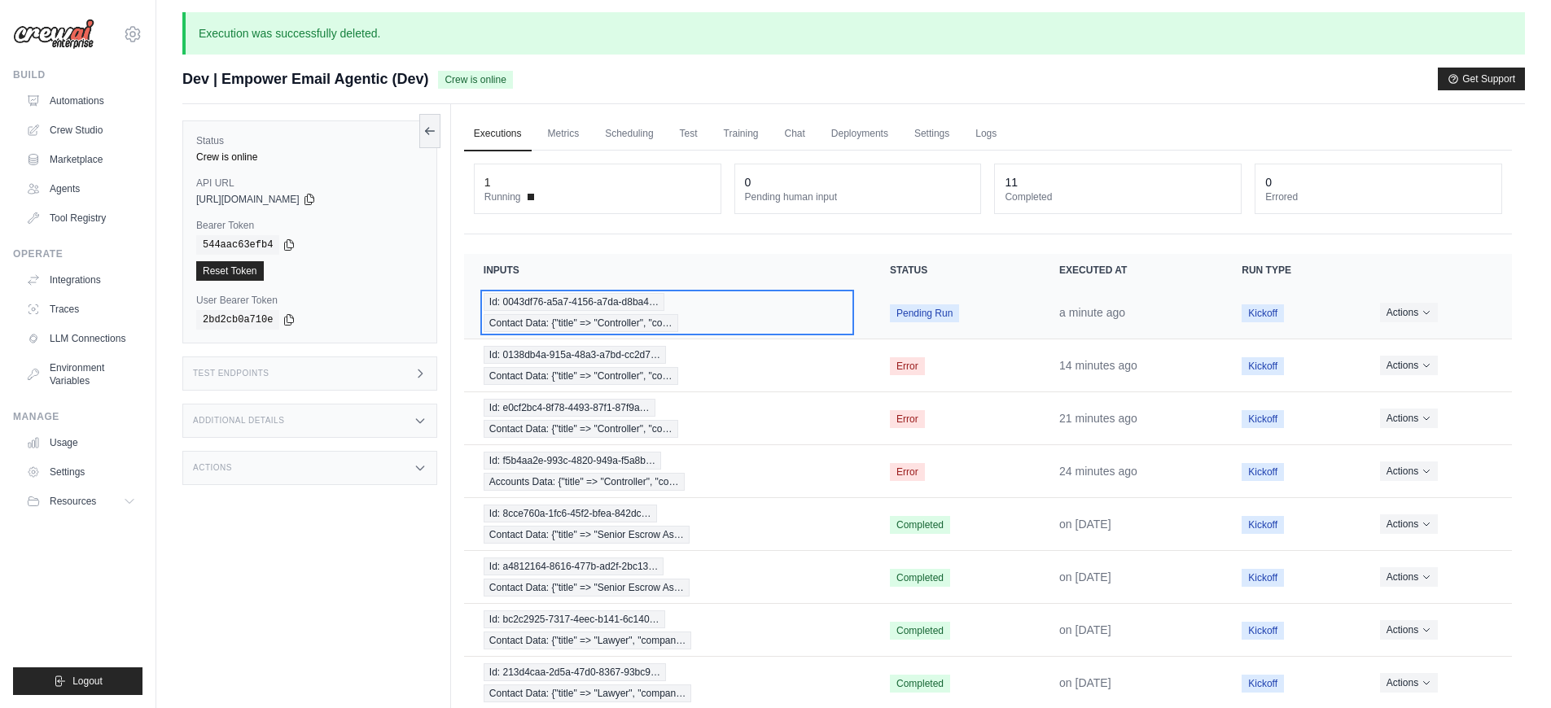
click at [748, 313] on div "Id: 0043df76-a5a7-4156-a7da-d8ba4… Contact Data: {"title" => "Controller", "co…" at bounding box center [667, 312] width 367 height 39
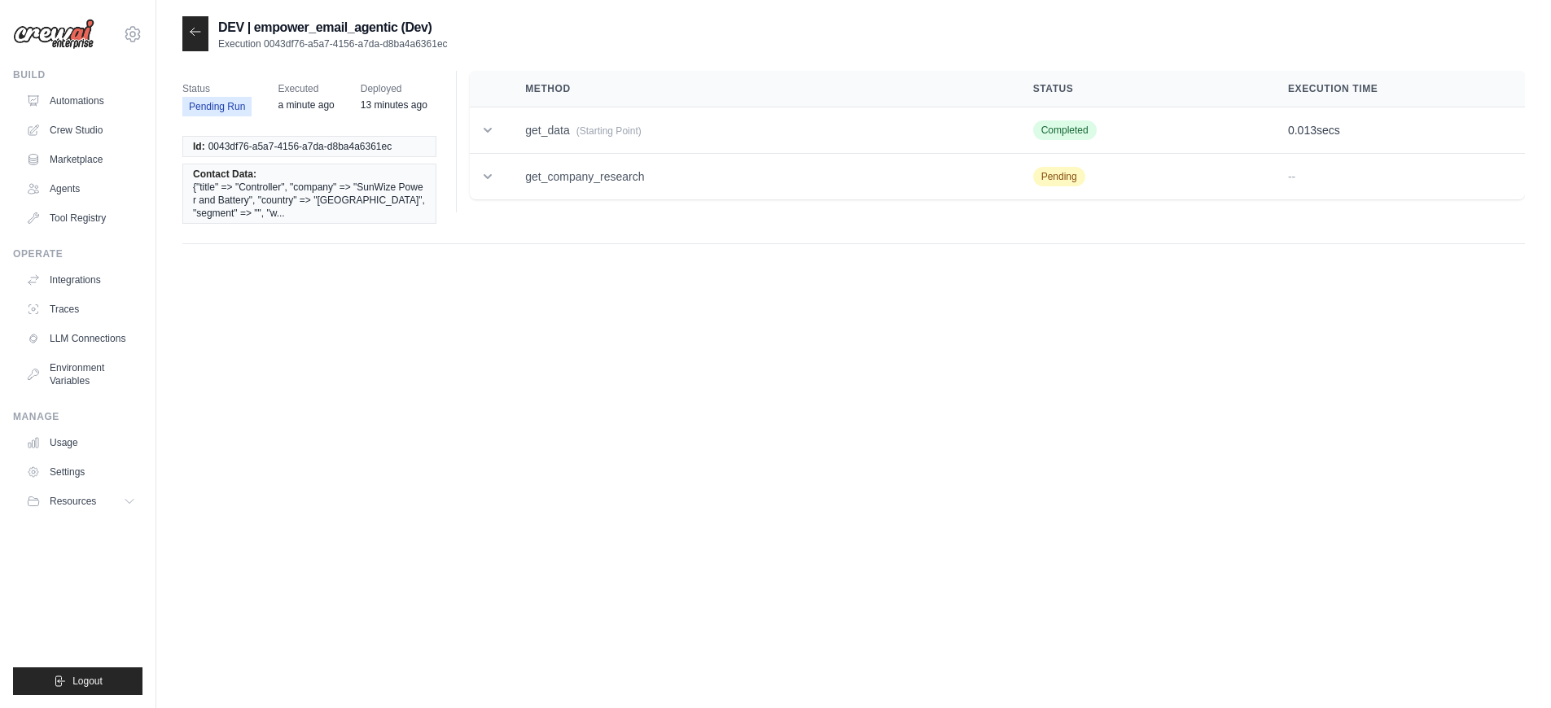
scroll to position [33, 0]
click at [631, 176] on td "get_company_research" at bounding box center [759, 177] width 507 height 46
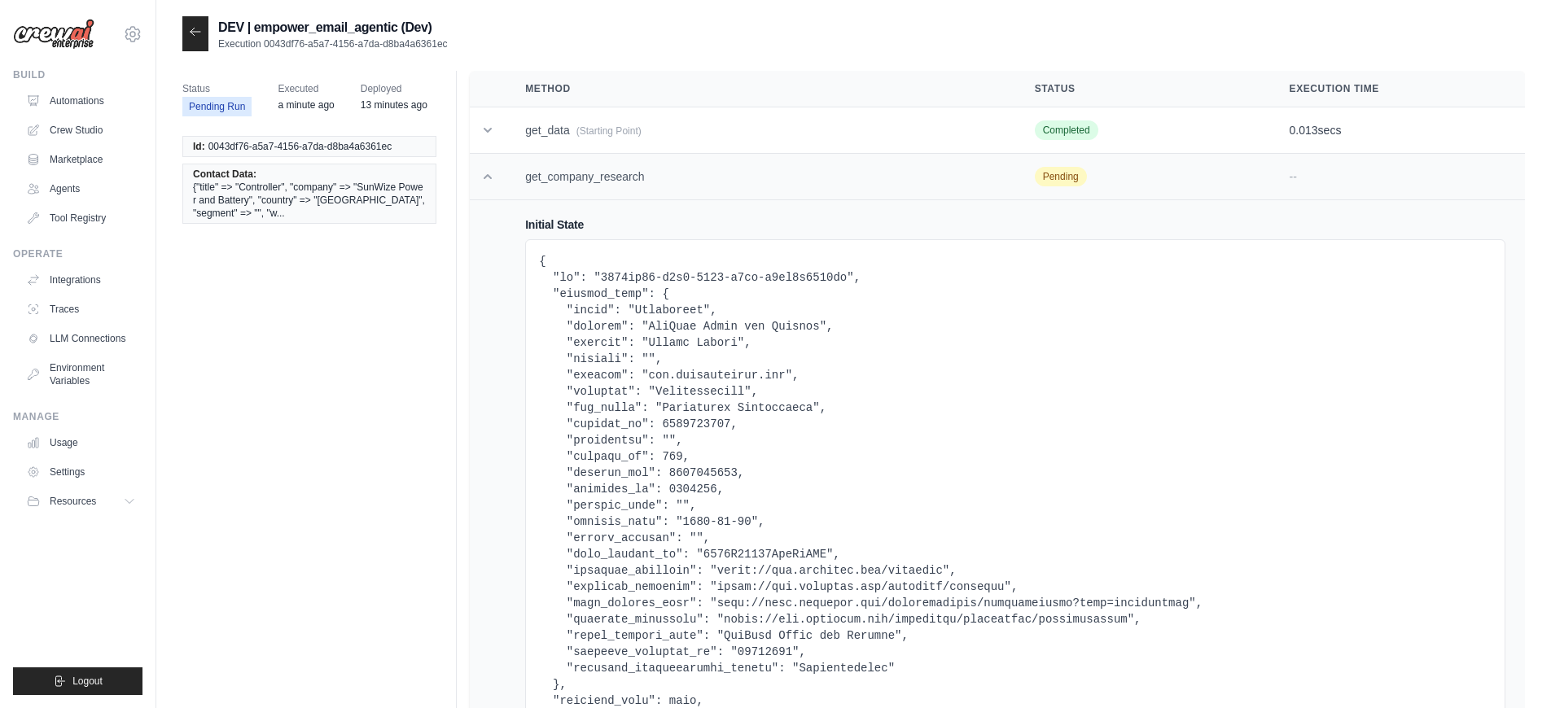
click at [498, 173] on td at bounding box center [488, 177] width 36 height 46
click at [489, 184] on icon at bounding box center [488, 177] width 16 height 16
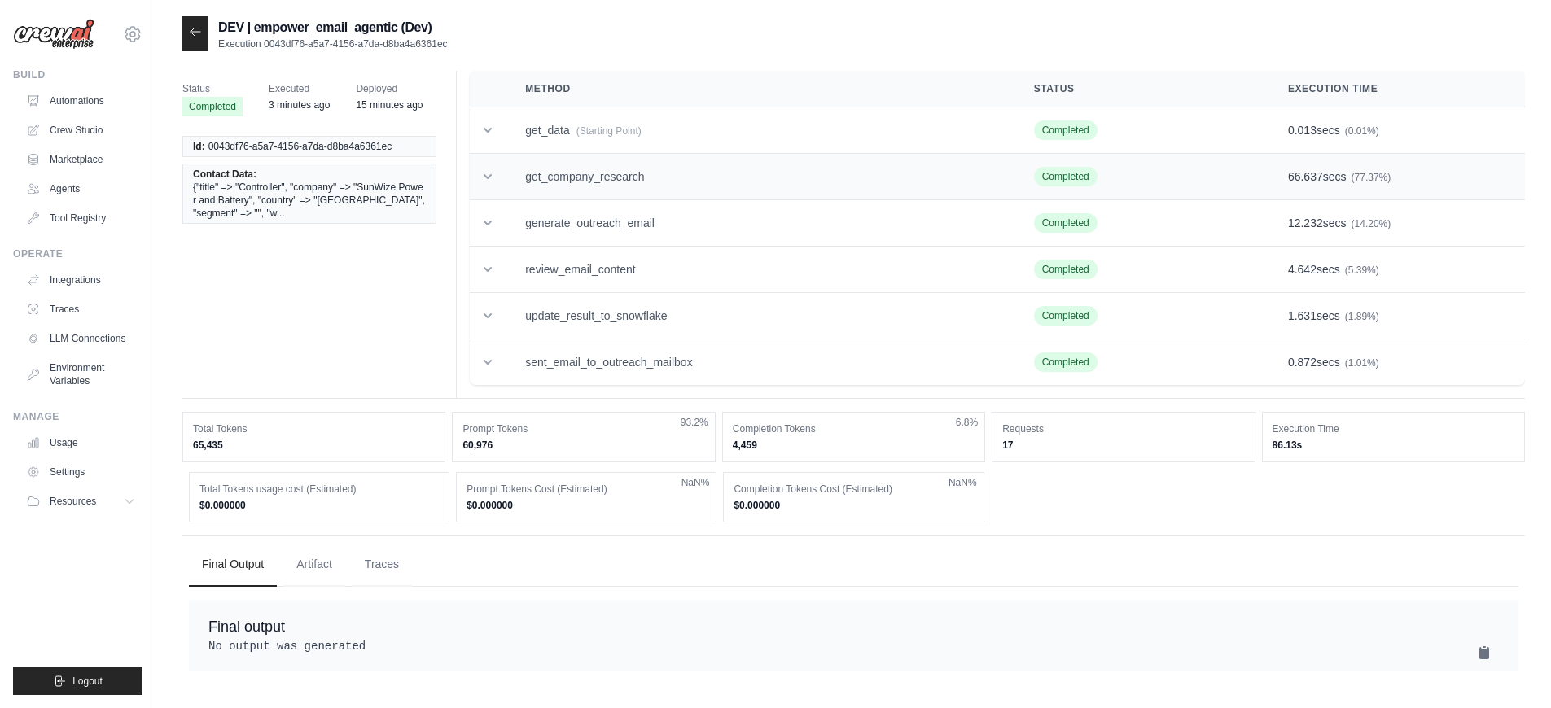
click at [699, 197] on td "get_company_research" at bounding box center [760, 177] width 509 height 46
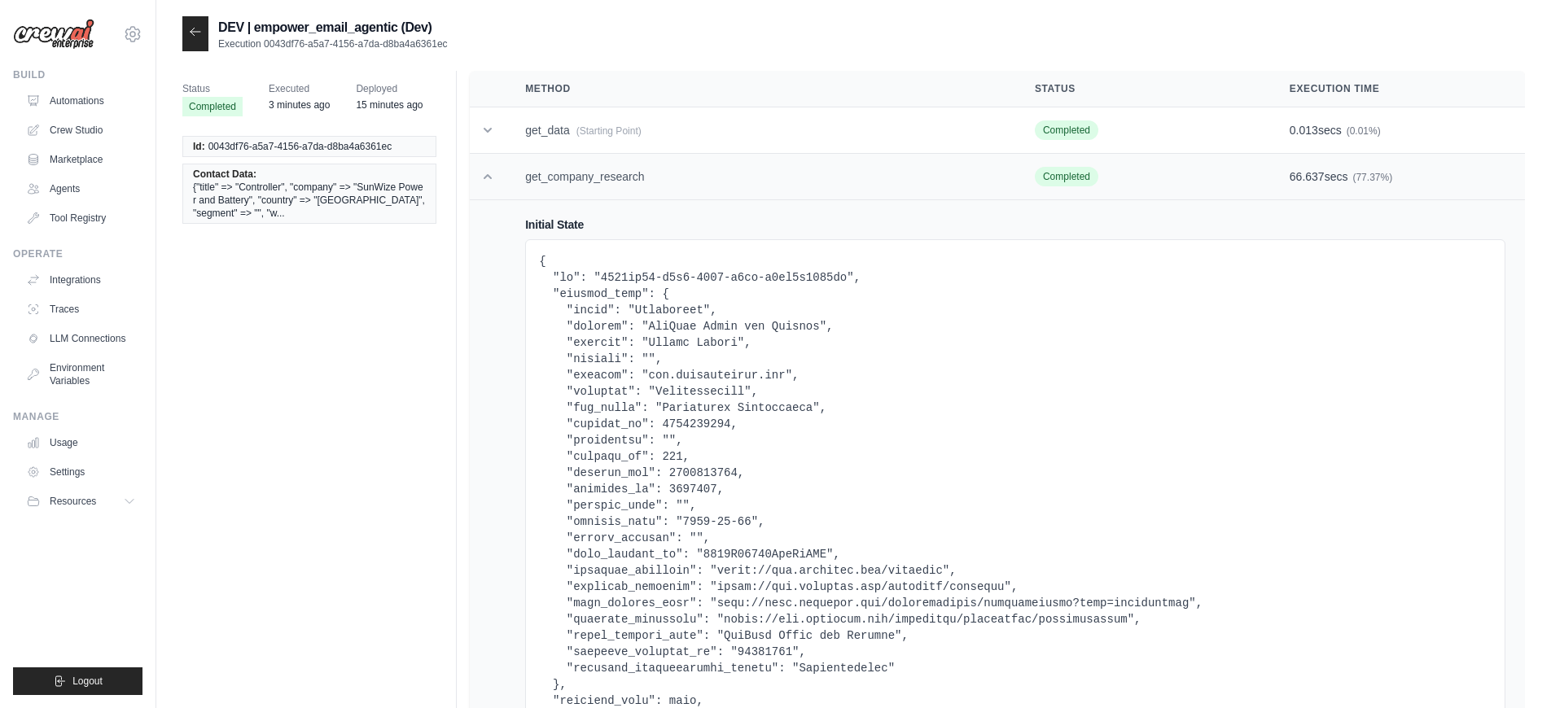
click at [699, 197] on td "get_company_research" at bounding box center [761, 177] width 510 height 46
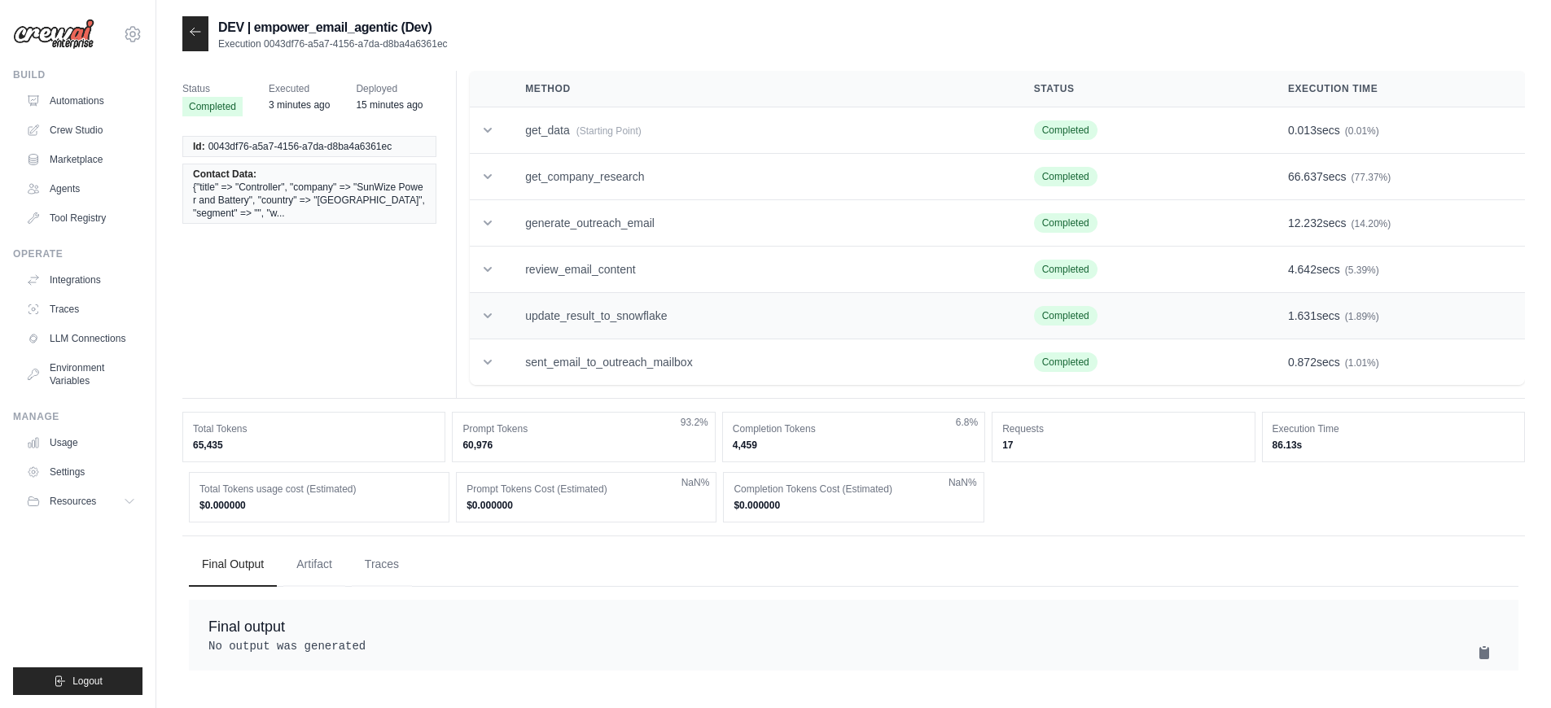
scroll to position [33, 0]
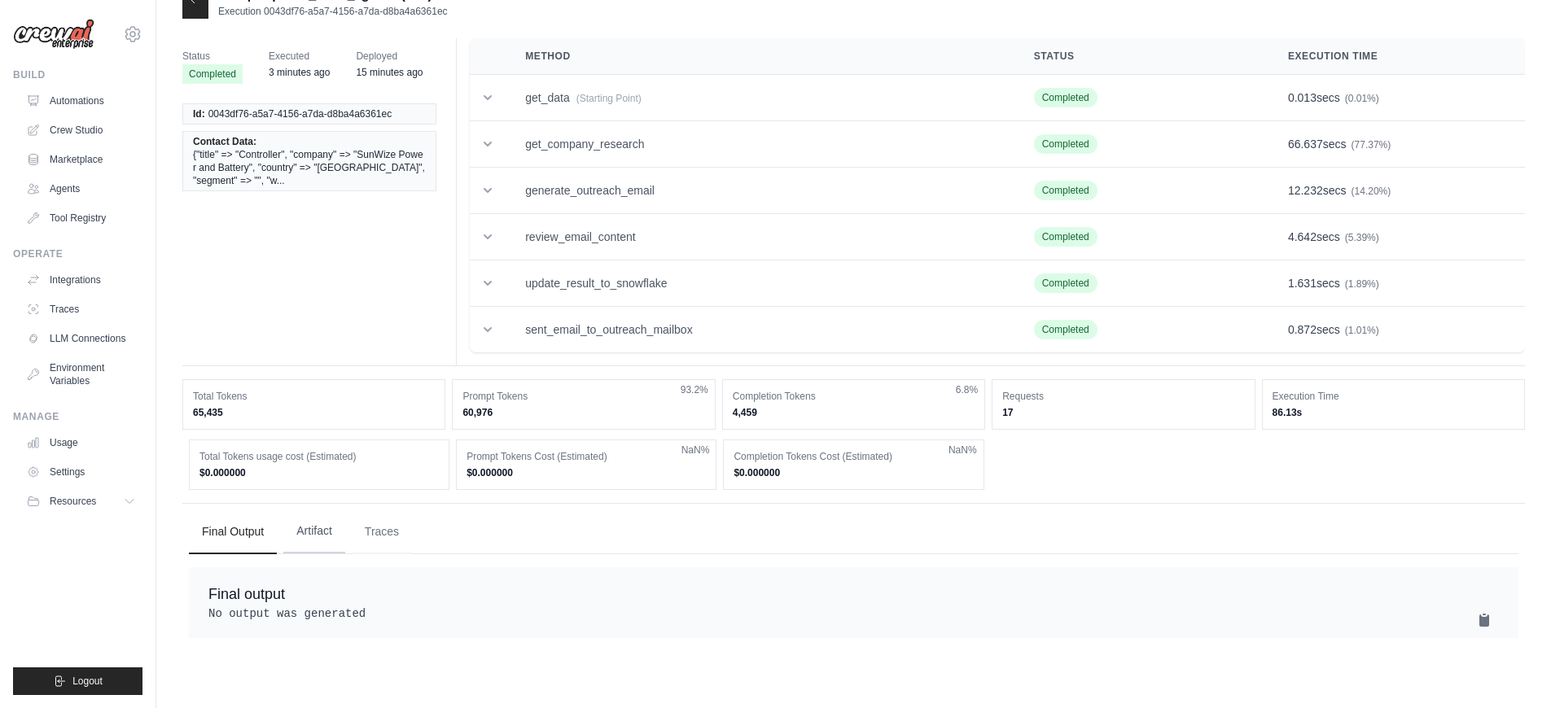
click at [294, 535] on button "Artifact" at bounding box center [314, 532] width 62 height 44
click at [379, 543] on button "Traces" at bounding box center [382, 532] width 60 height 44
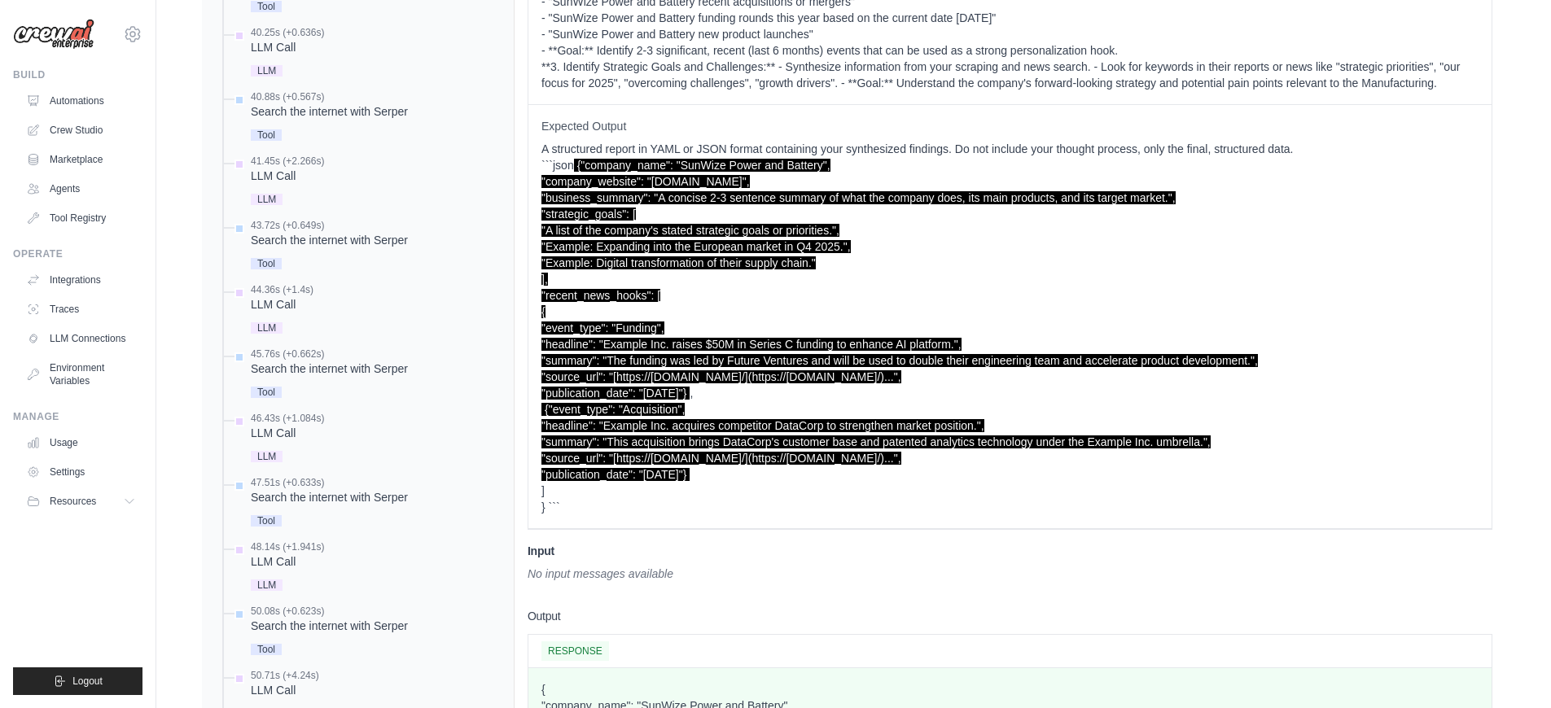
scroll to position [930, 0]
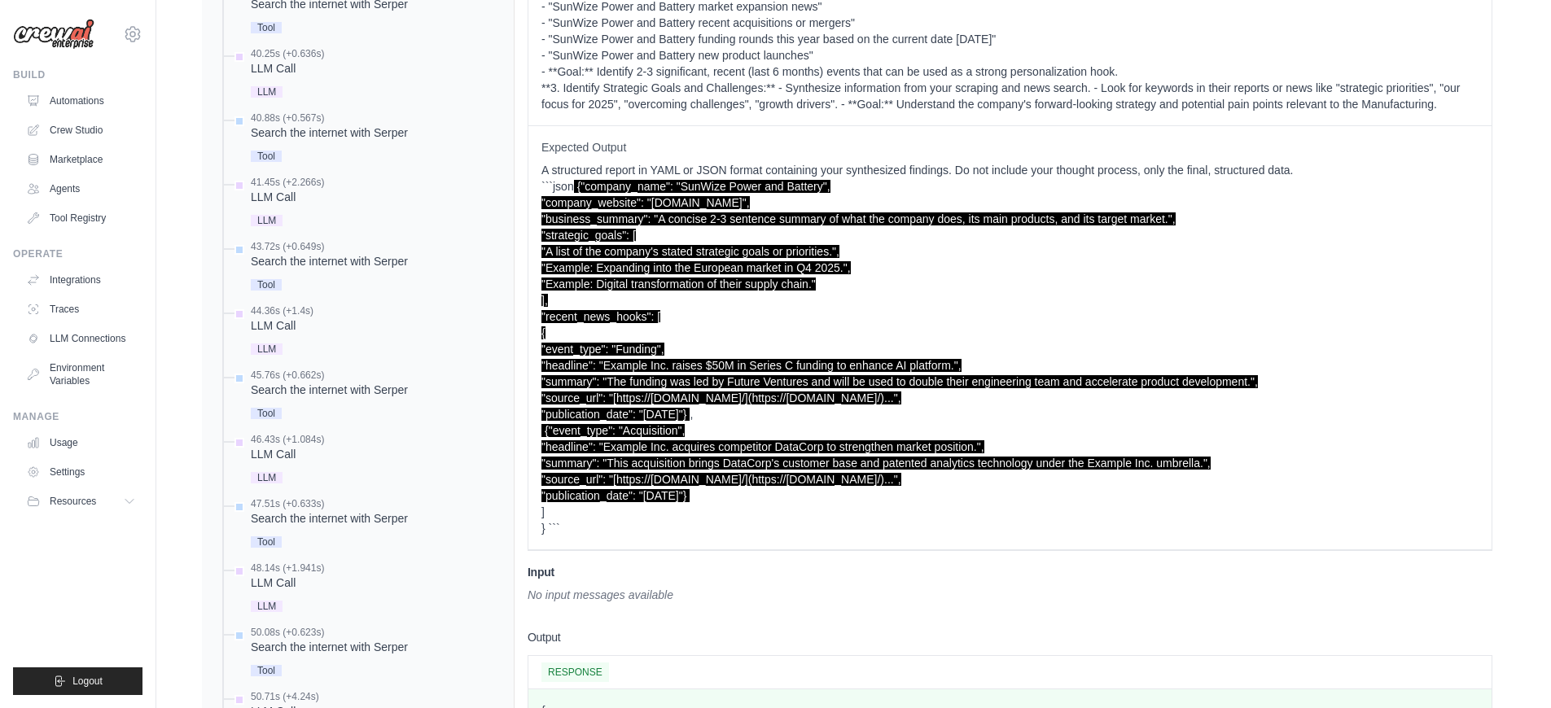
click at [848, 513] on p "A structured report in YAML or JSON format containing your synthesized findings…" at bounding box center [1010, 349] width 937 height 375
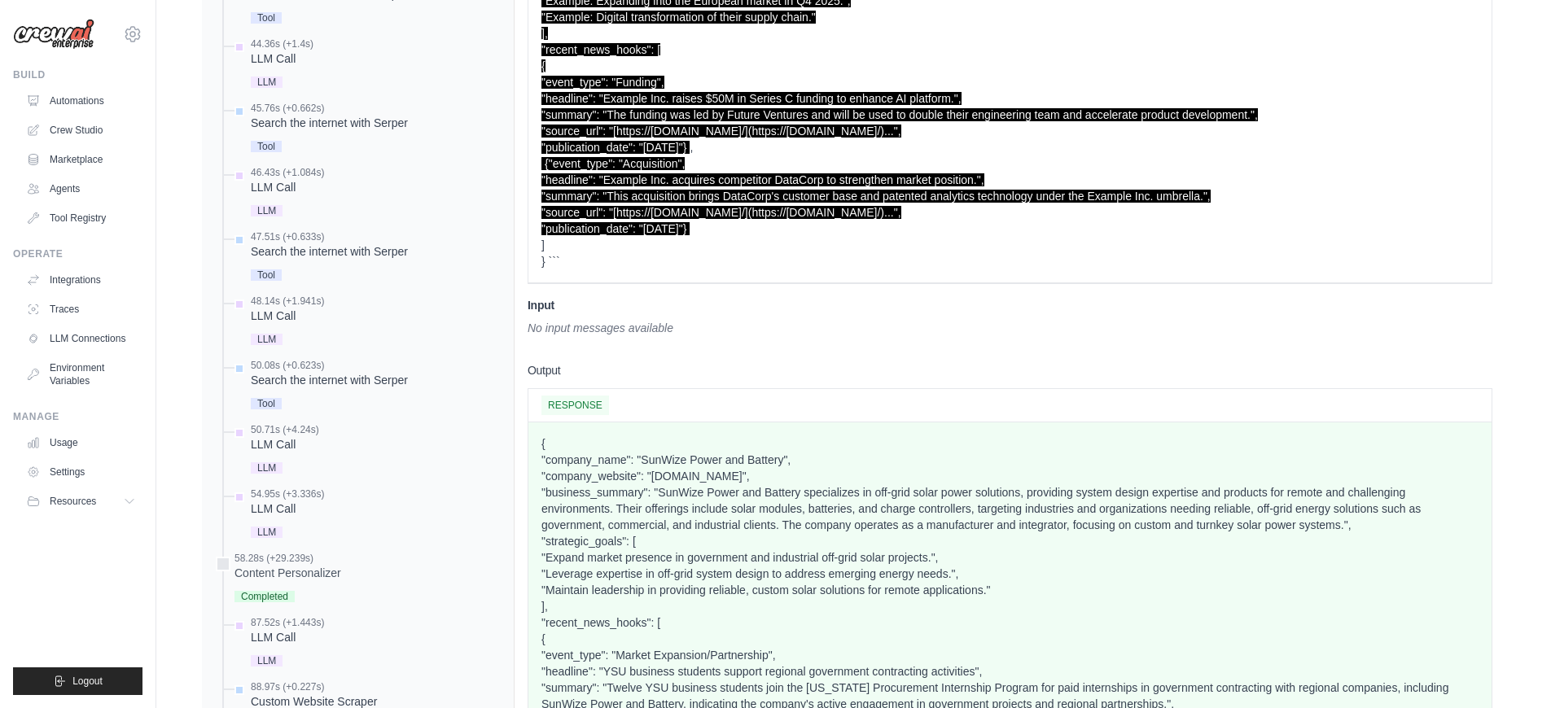
scroll to position [1418, 0]
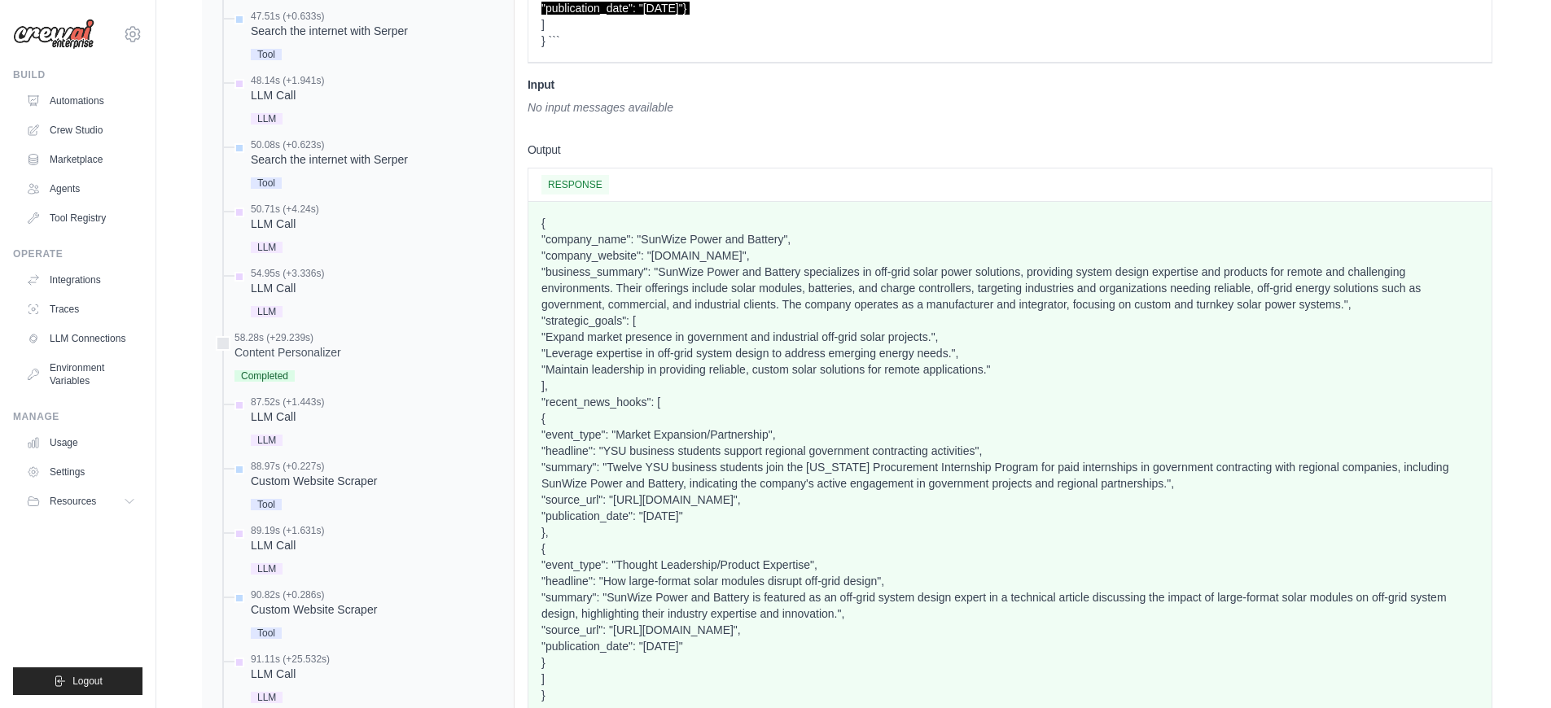
click at [649, 449] on p "{ "company_name": "SunWize Power and Battery", "company_website": "[DOMAIN_NAME…" at bounding box center [1010, 459] width 937 height 489
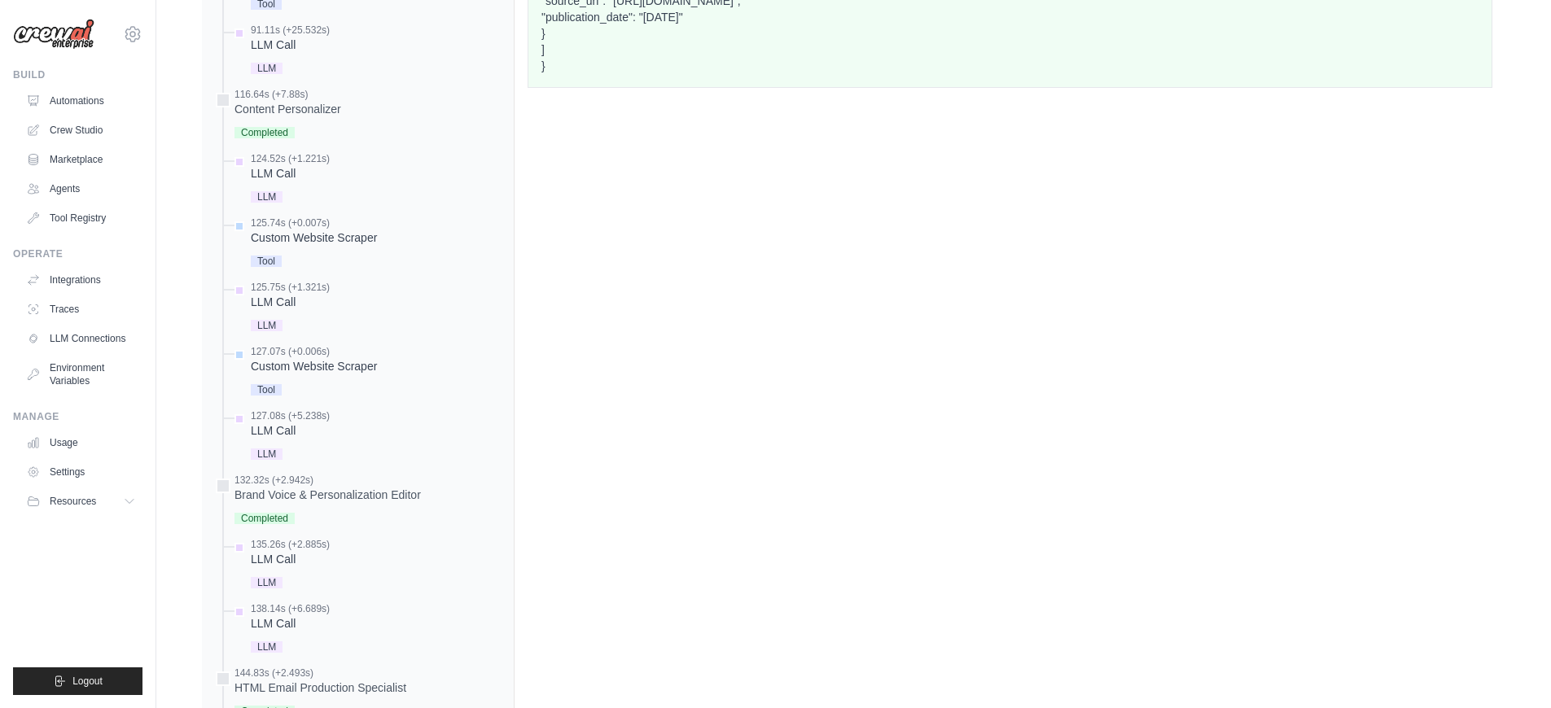
scroll to position [2305, 0]
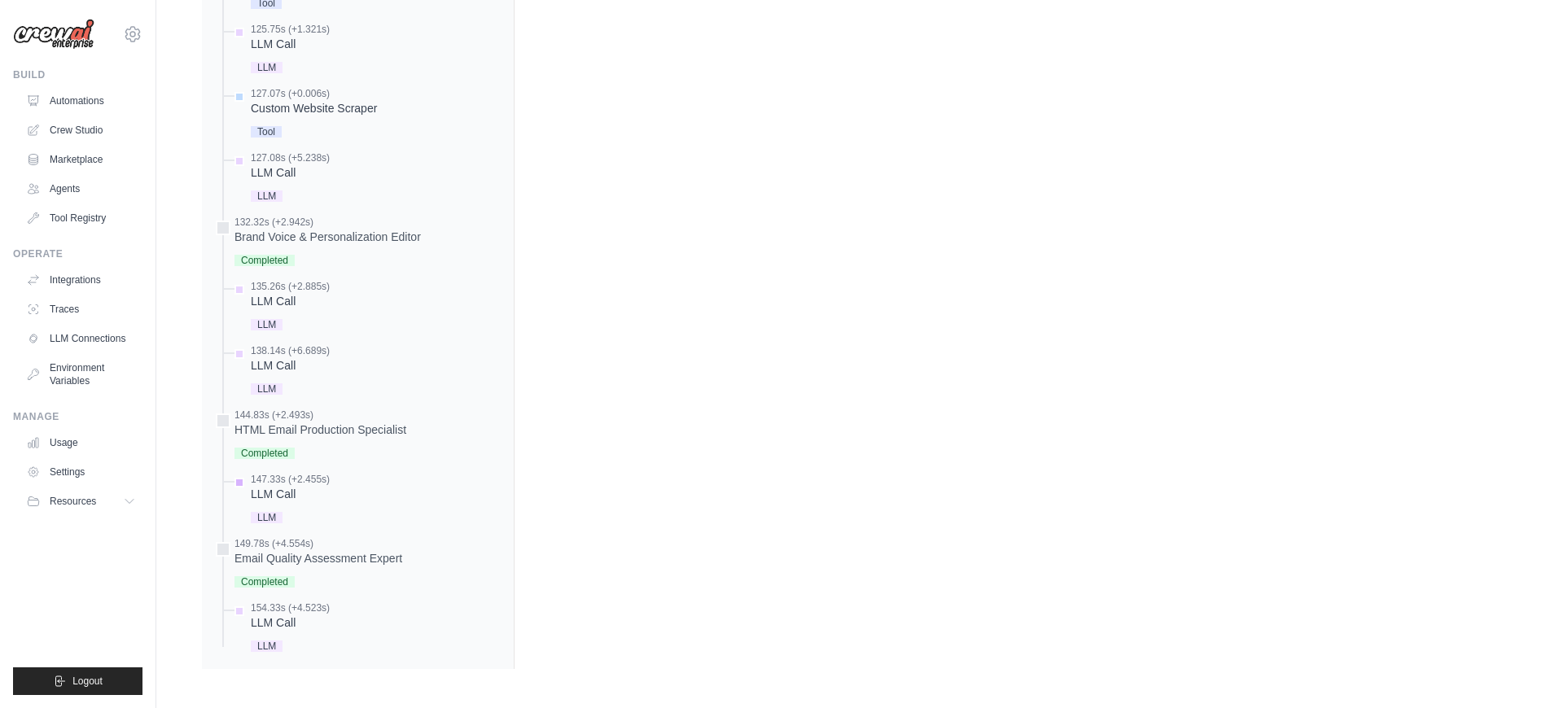
click at [278, 511] on div "LLM" at bounding box center [290, 517] width 79 height 22
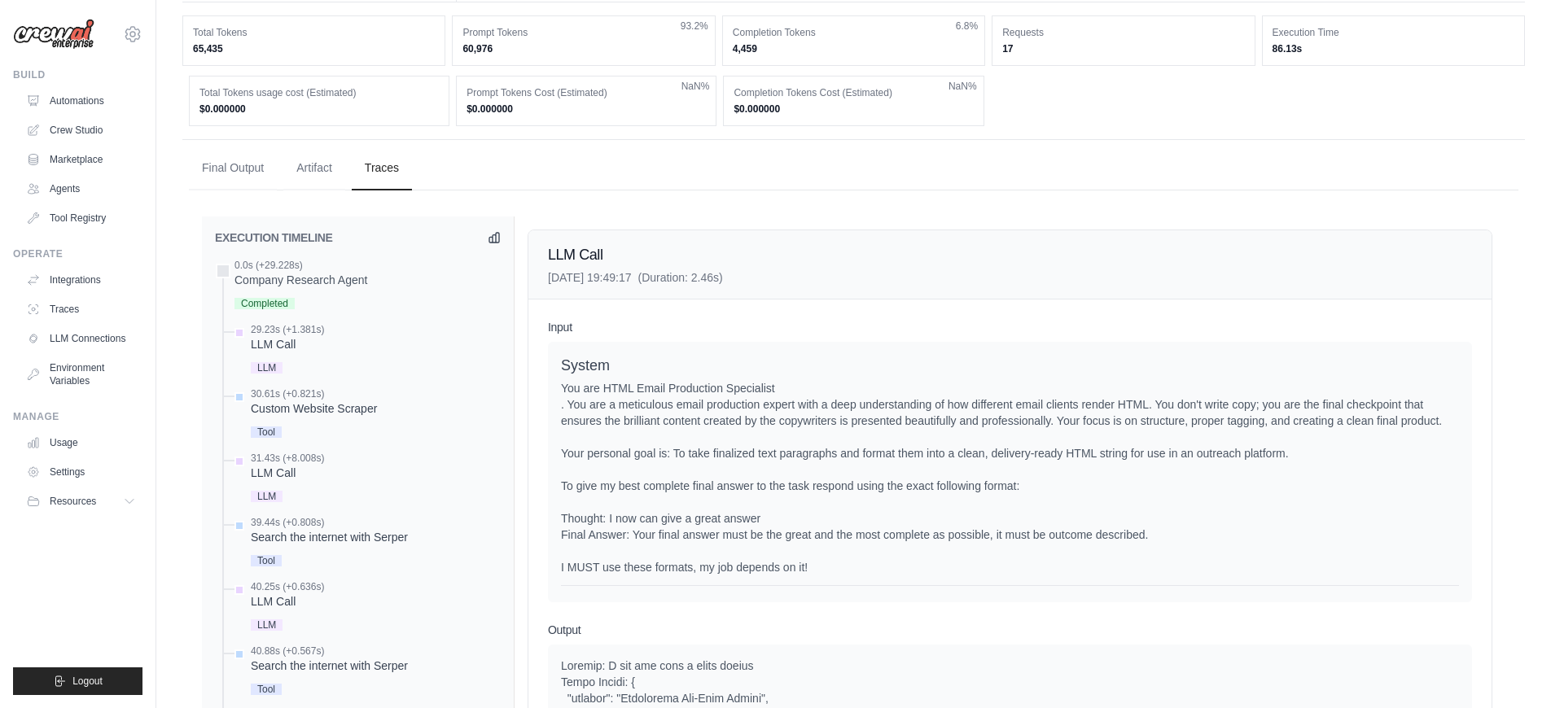
scroll to position [57, 0]
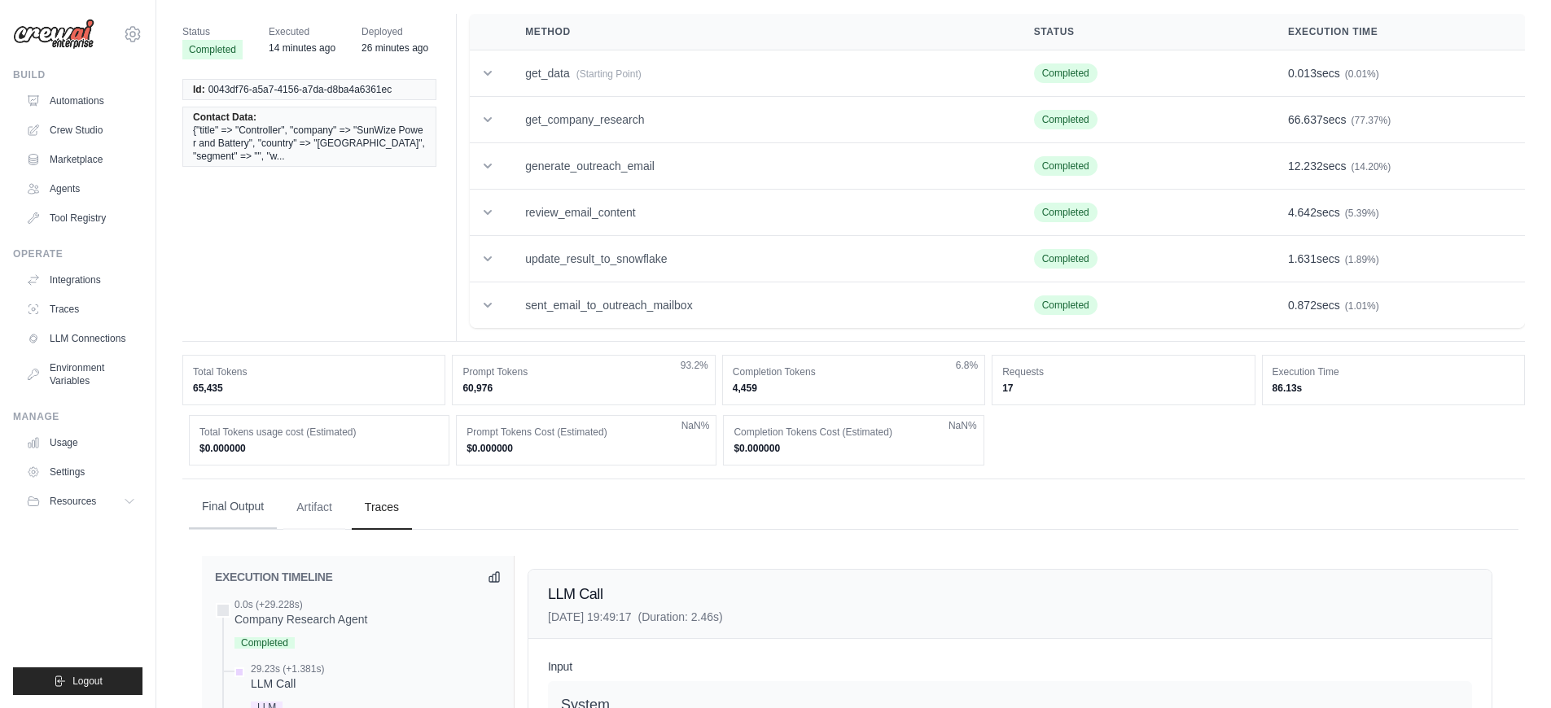
click at [253, 508] on button "Final Output" at bounding box center [233, 507] width 88 height 44
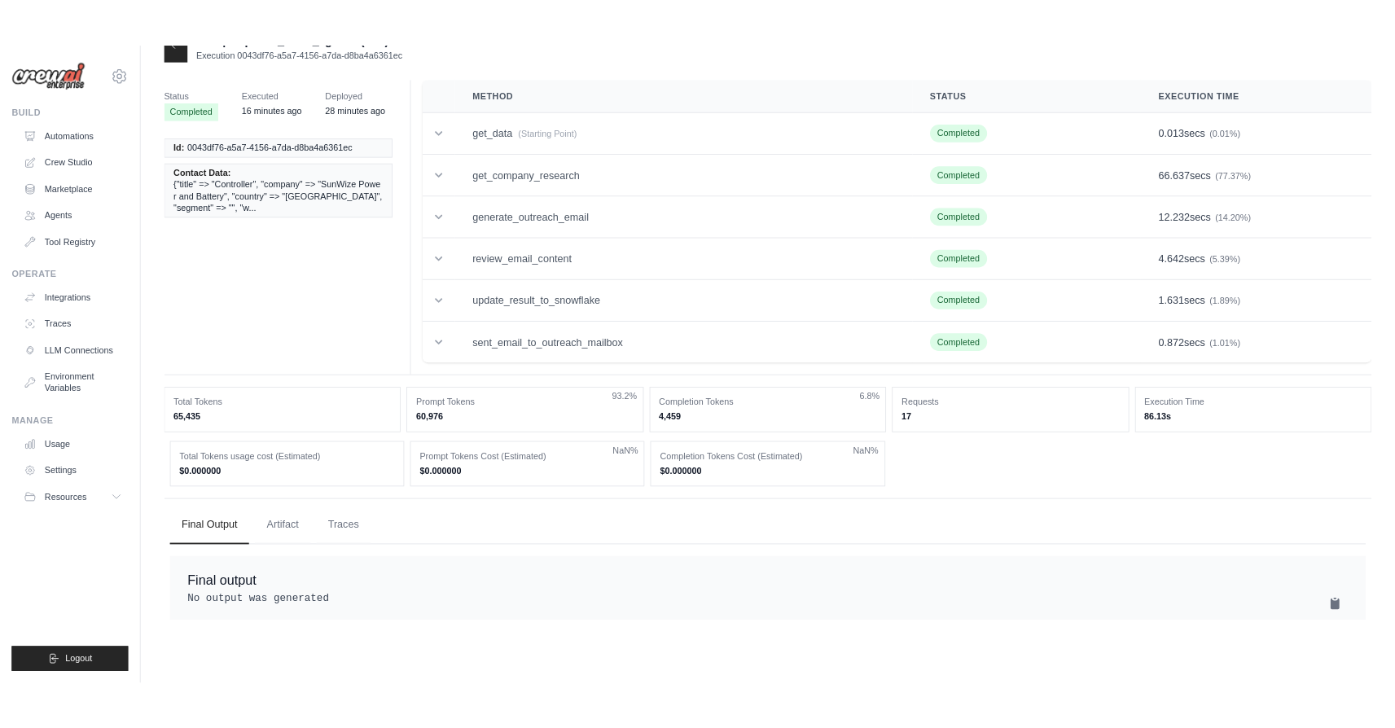
scroll to position [0, 0]
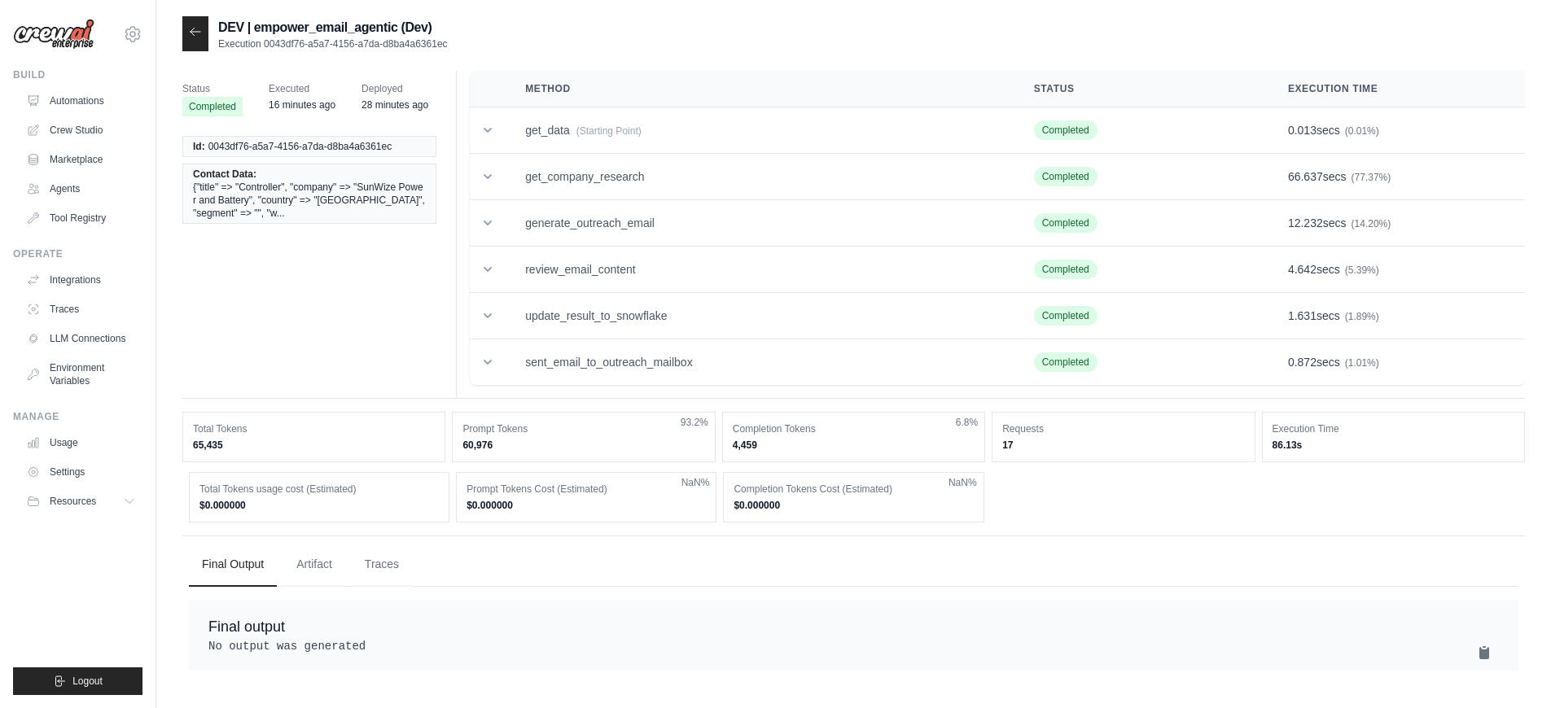
click at [195, 31] on icon at bounding box center [195, 31] width 13 height 13
